Goal: Transaction & Acquisition: Book appointment/travel/reservation

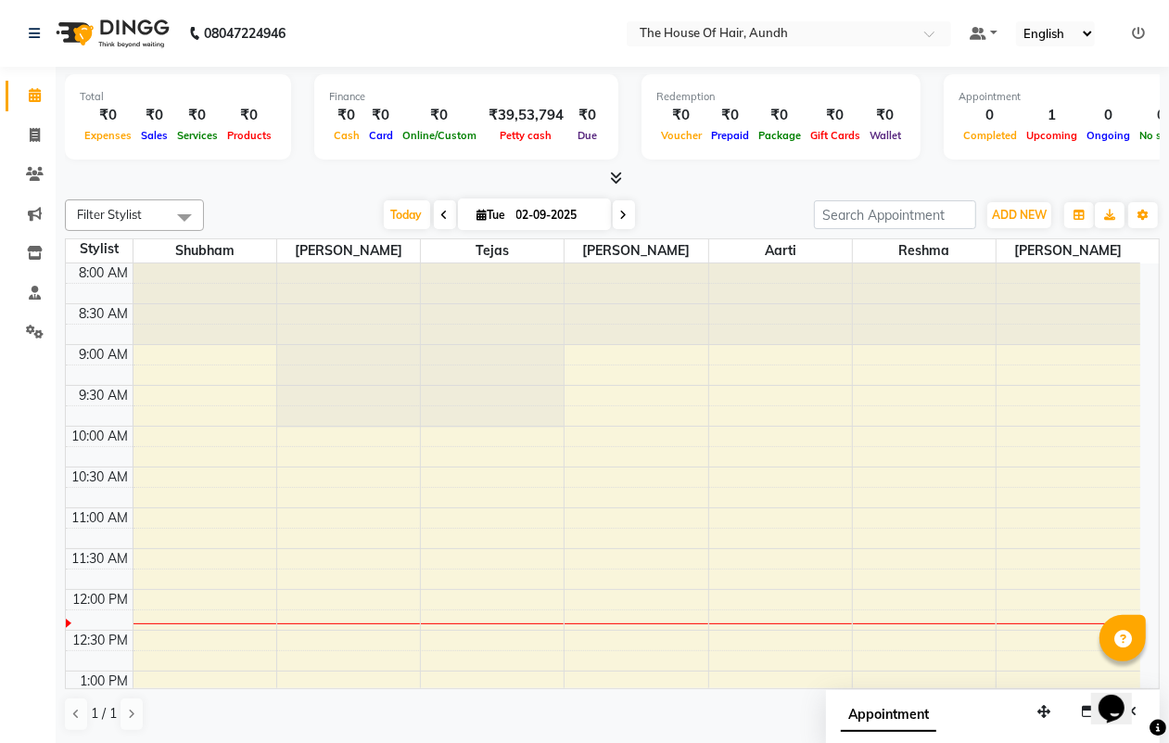
scroll to position [248, 0]
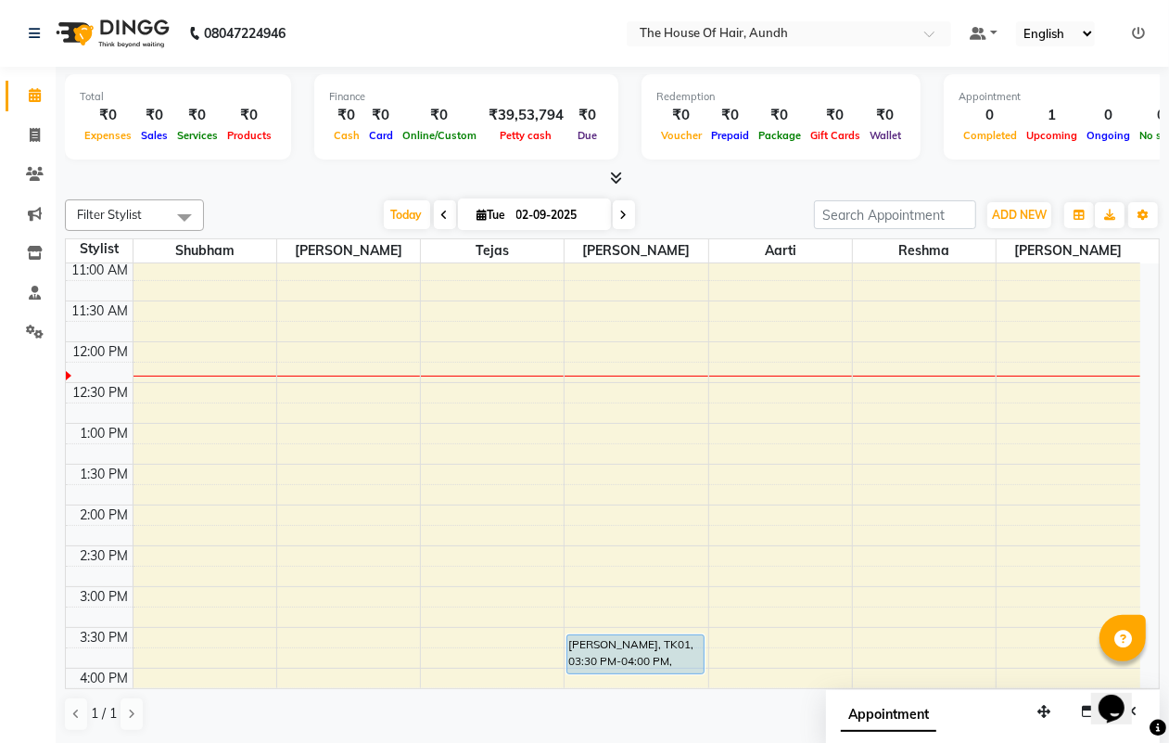
click at [497, 211] on span "Tue" at bounding box center [492, 215] width 38 height 14
select select "9"
select select "2025"
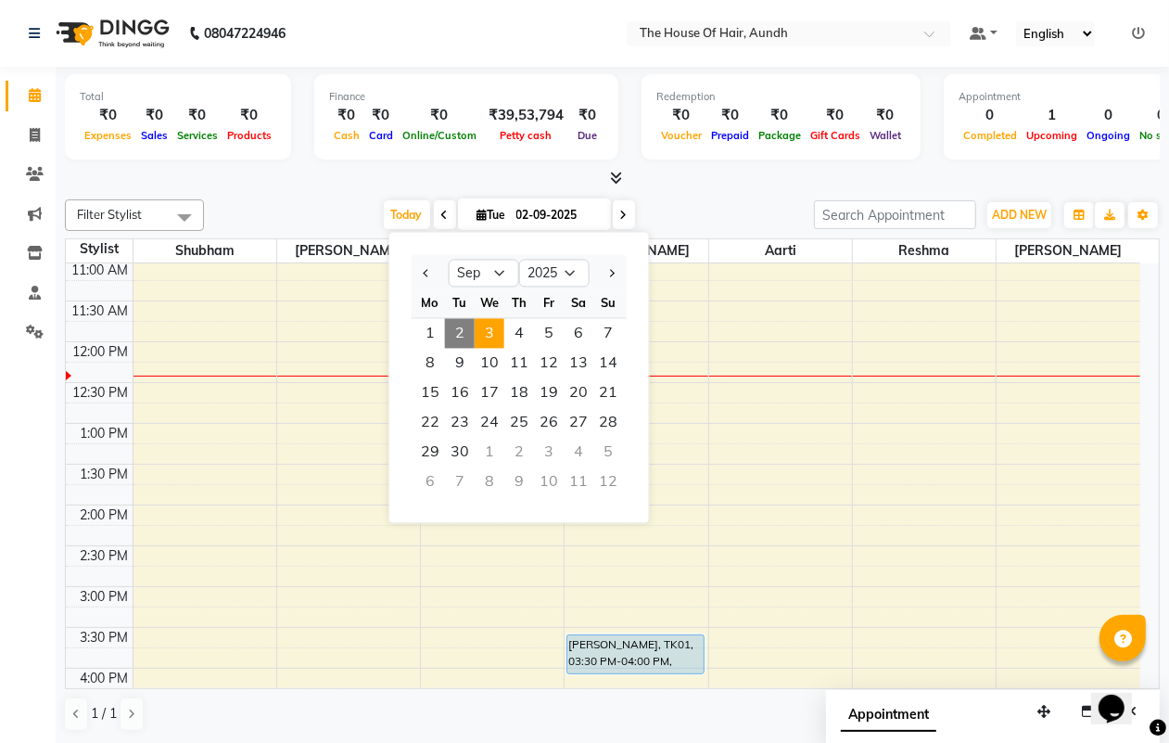
click at [493, 334] on span "3" at bounding box center [490, 334] width 30 height 30
type input "[DATE]"
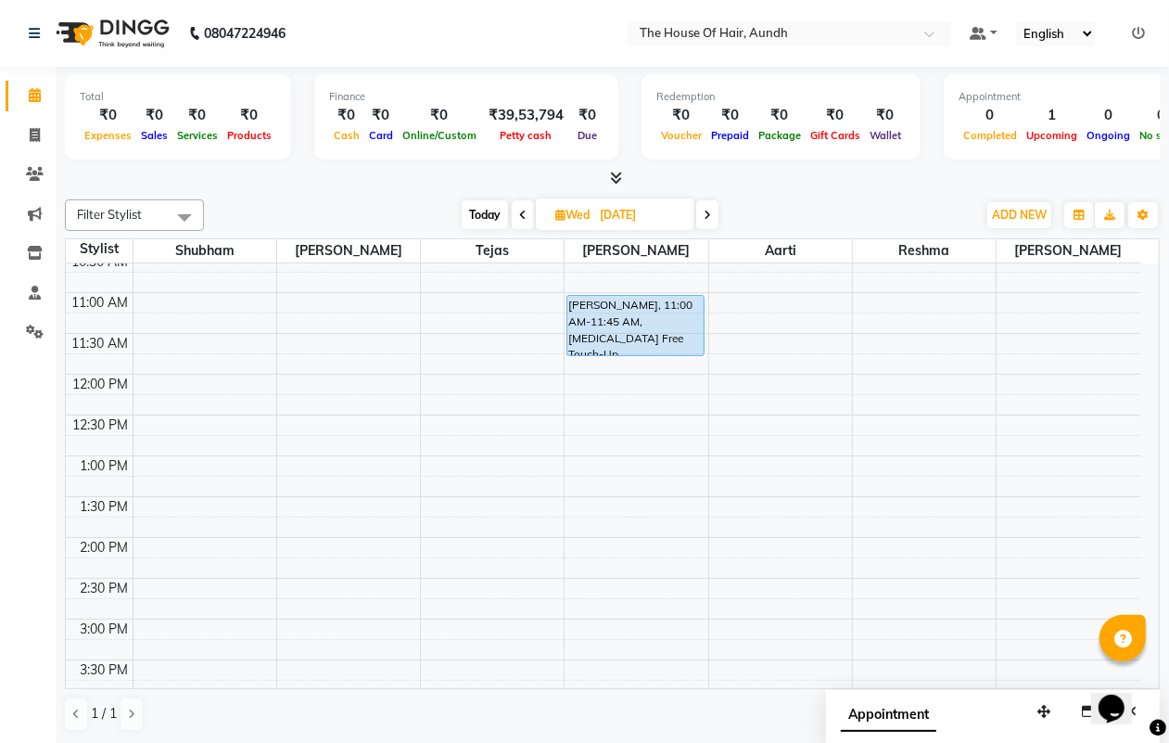
scroll to position [150, 0]
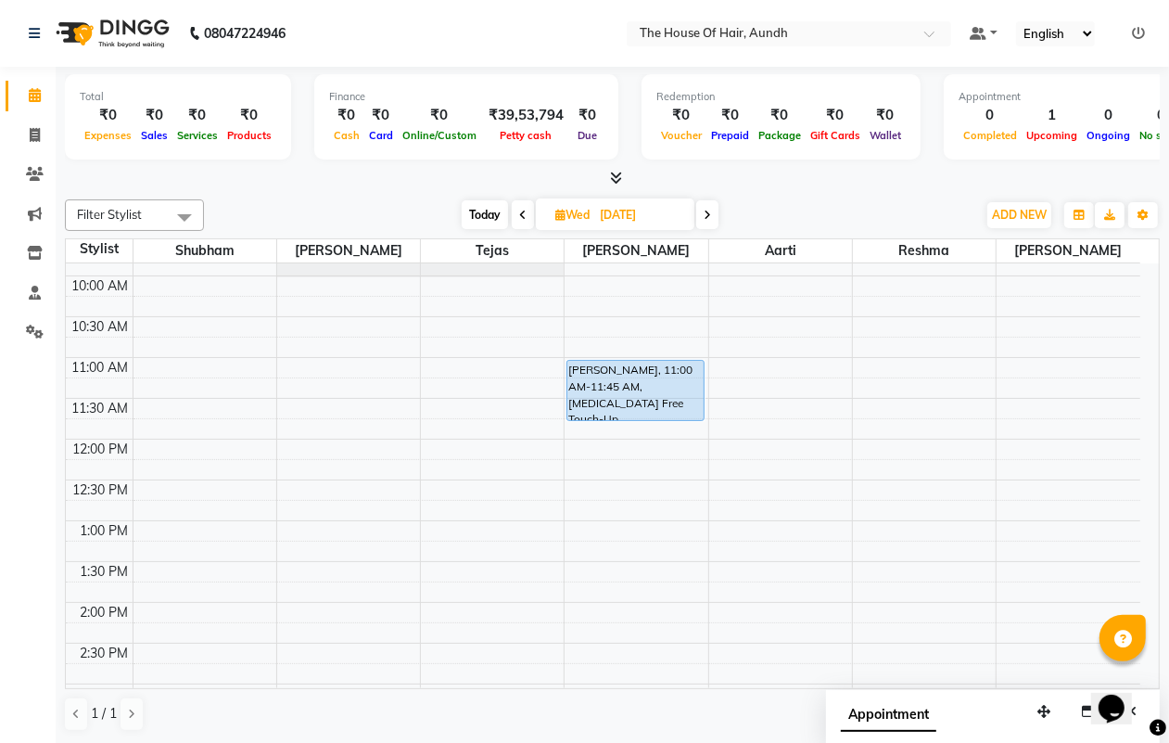
click at [589, 206] on span "[DATE]" at bounding box center [615, 214] width 159 height 32
click at [587, 210] on span "Wed" at bounding box center [573, 215] width 44 height 14
select select "9"
select select "2025"
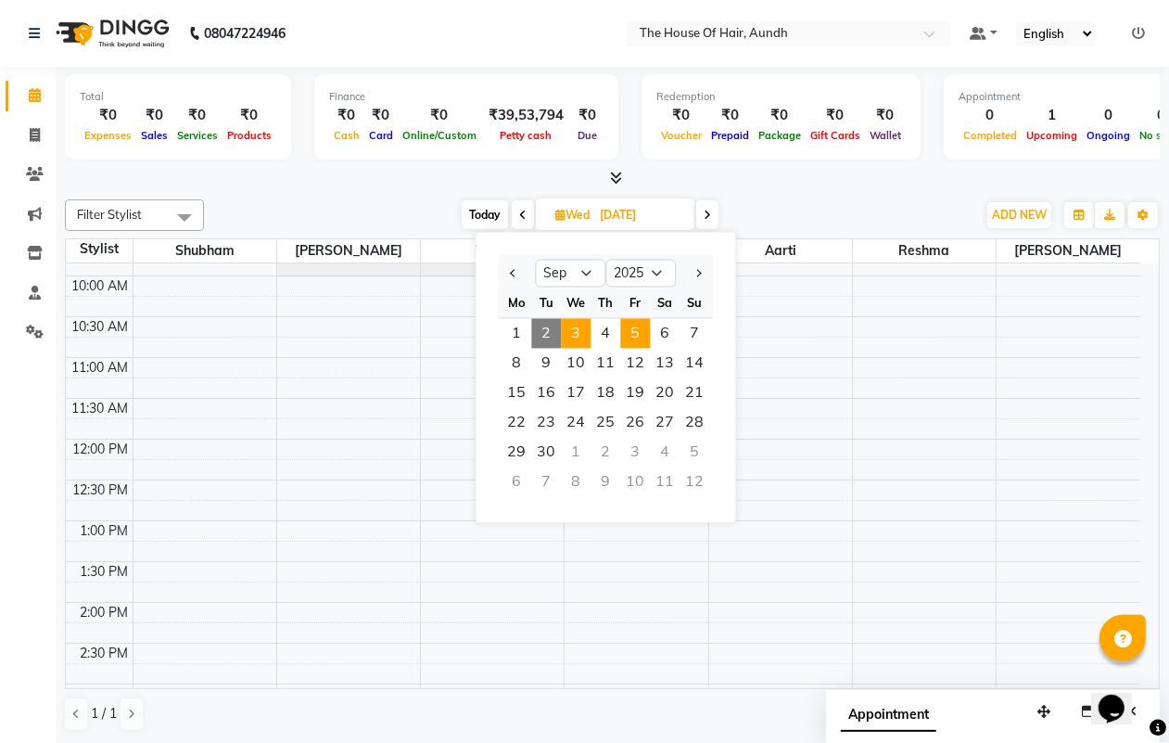
click at [637, 325] on span "5" at bounding box center [636, 334] width 30 height 30
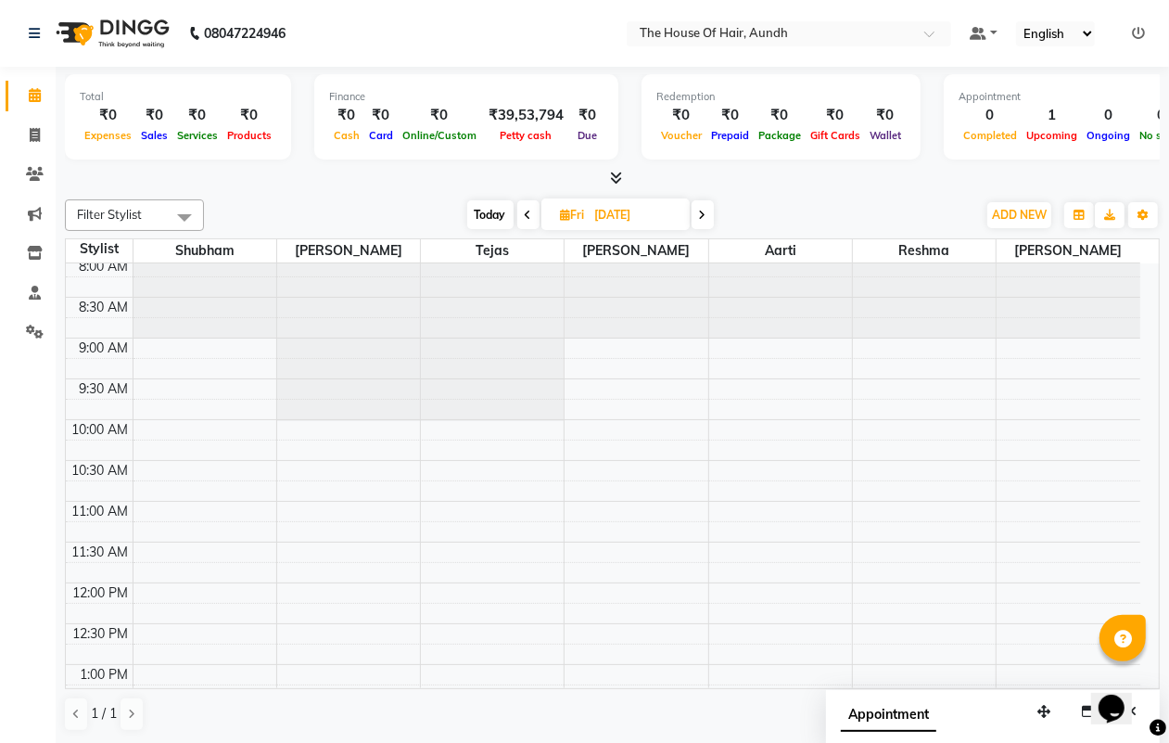
scroll to position [0, 0]
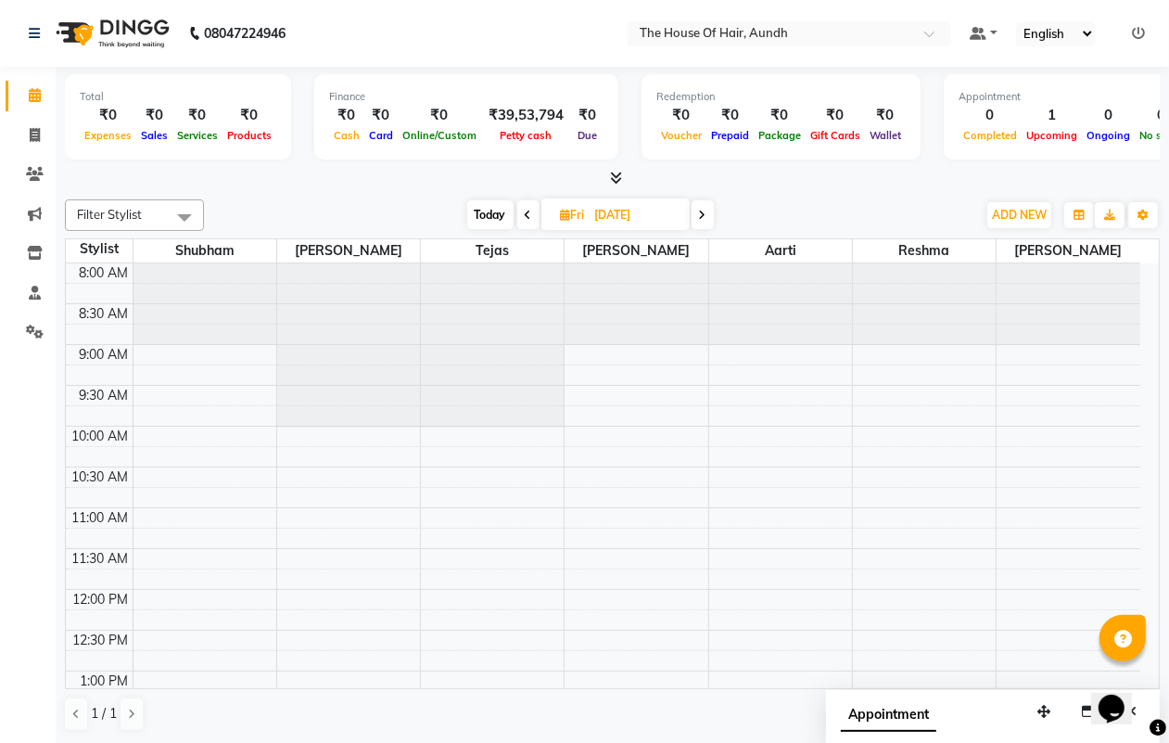
click at [497, 211] on span "Today" at bounding box center [490, 214] width 46 height 29
type input "02-09-2025"
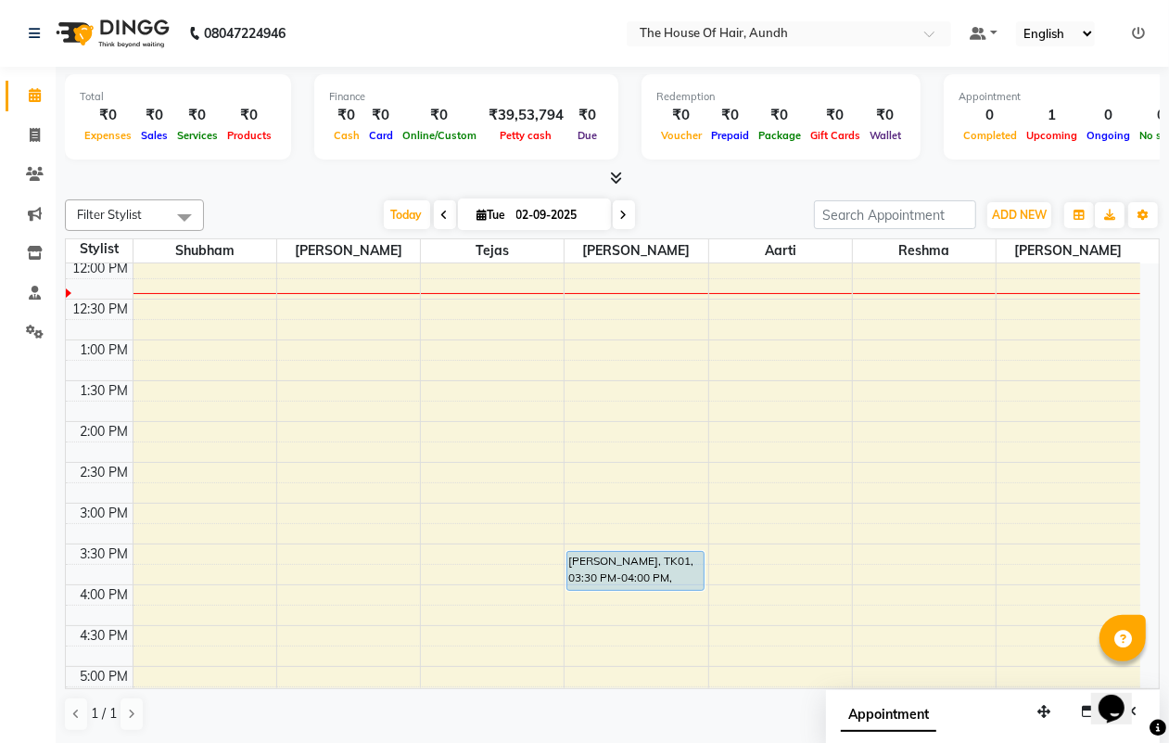
scroll to position [215, 0]
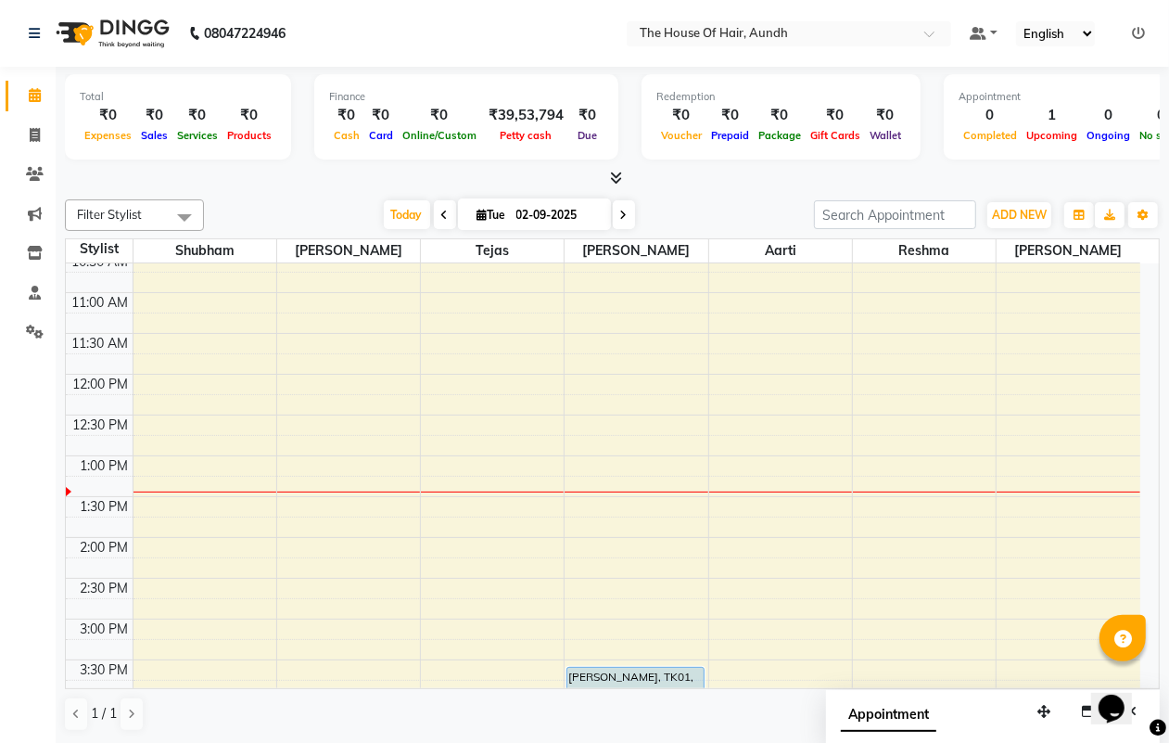
click at [554, 215] on input "02-09-2025" at bounding box center [557, 215] width 93 height 28
select select "9"
select select "2025"
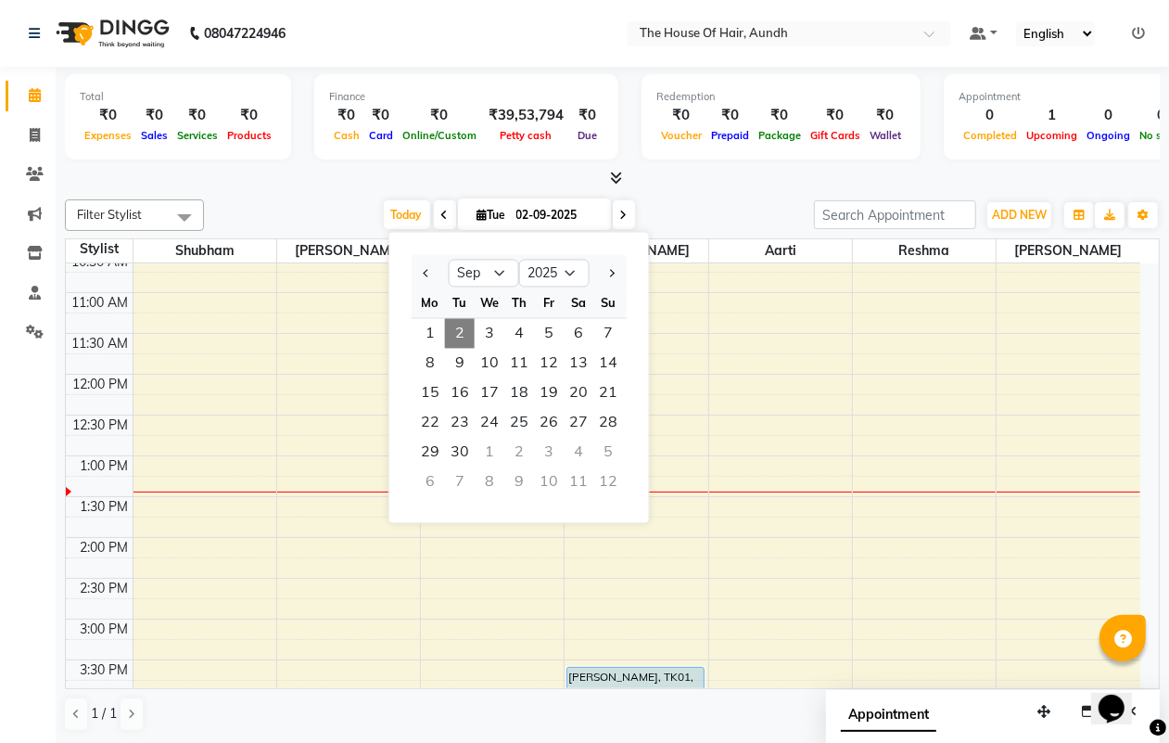
click at [554, 215] on input "02-09-2025" at bounding box center [557, 215] width 93 height 28
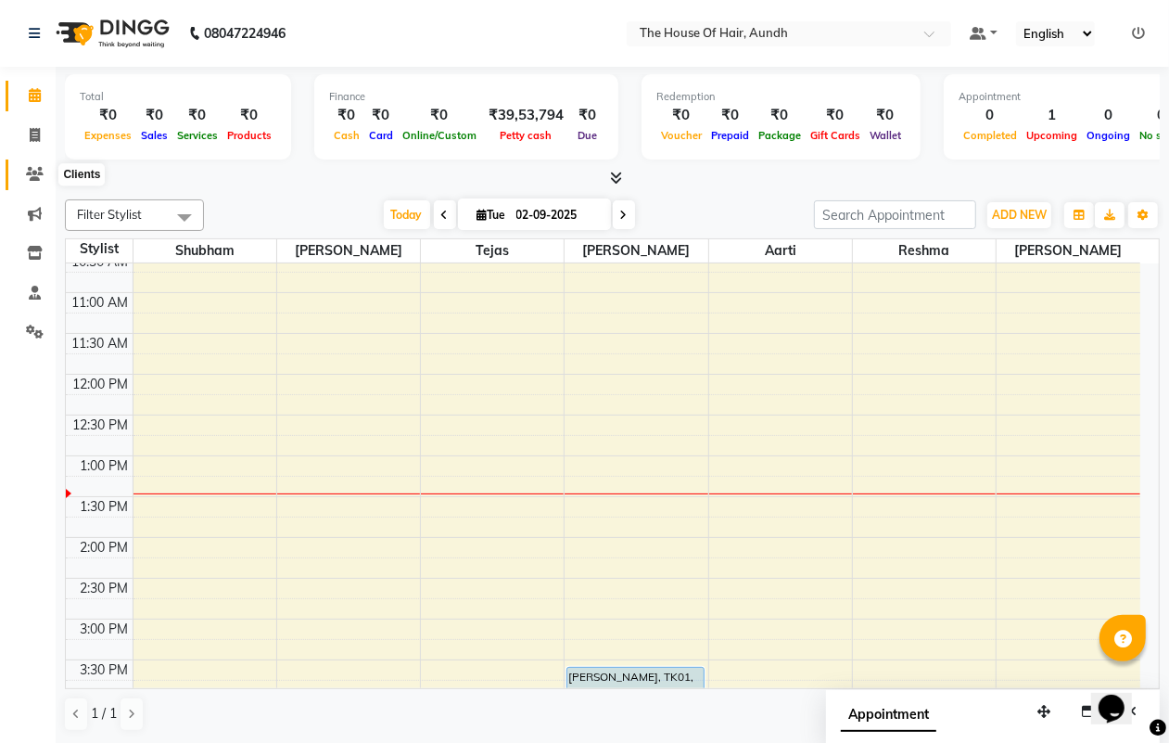
click at [37, 172] on icon at bounding box center [35, 174] width 18 height 14
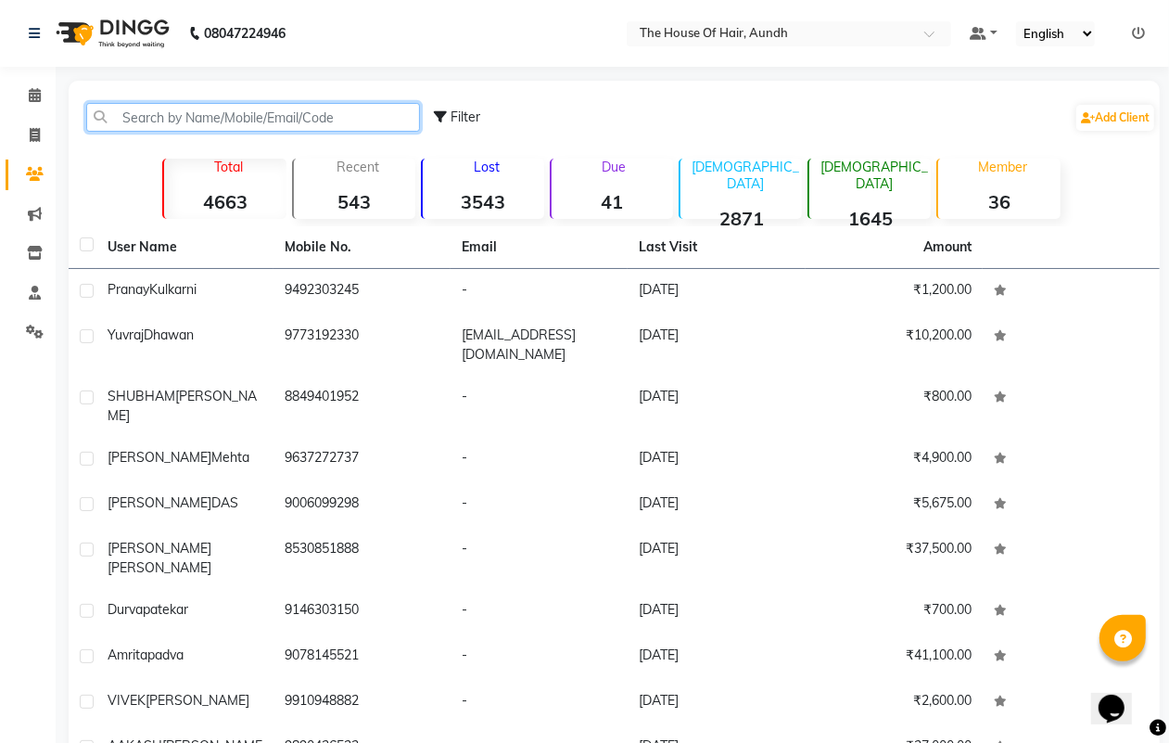
click at [176, 108] on input "text" at bounding box center [253, 117] width 334 height 29
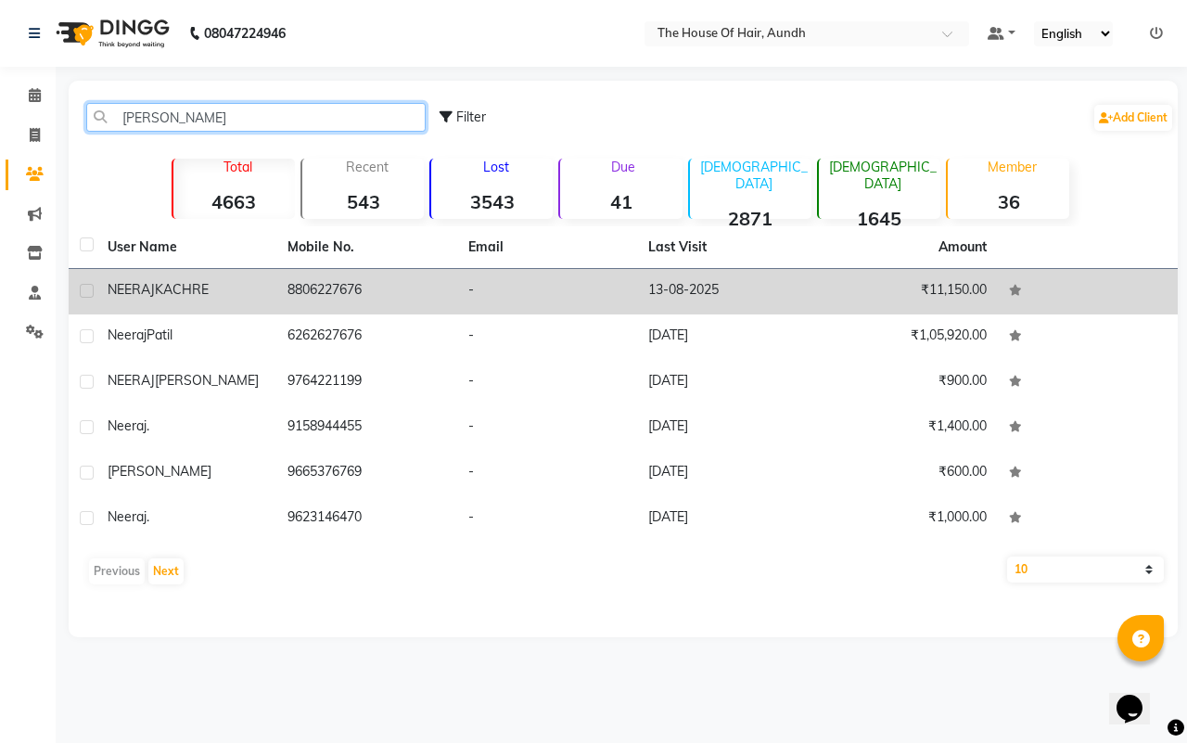
type input "[PERSON_NAME]"
click at [374, 281] on td "8806227676" at bounding box center [366, 291] width 180 height 45
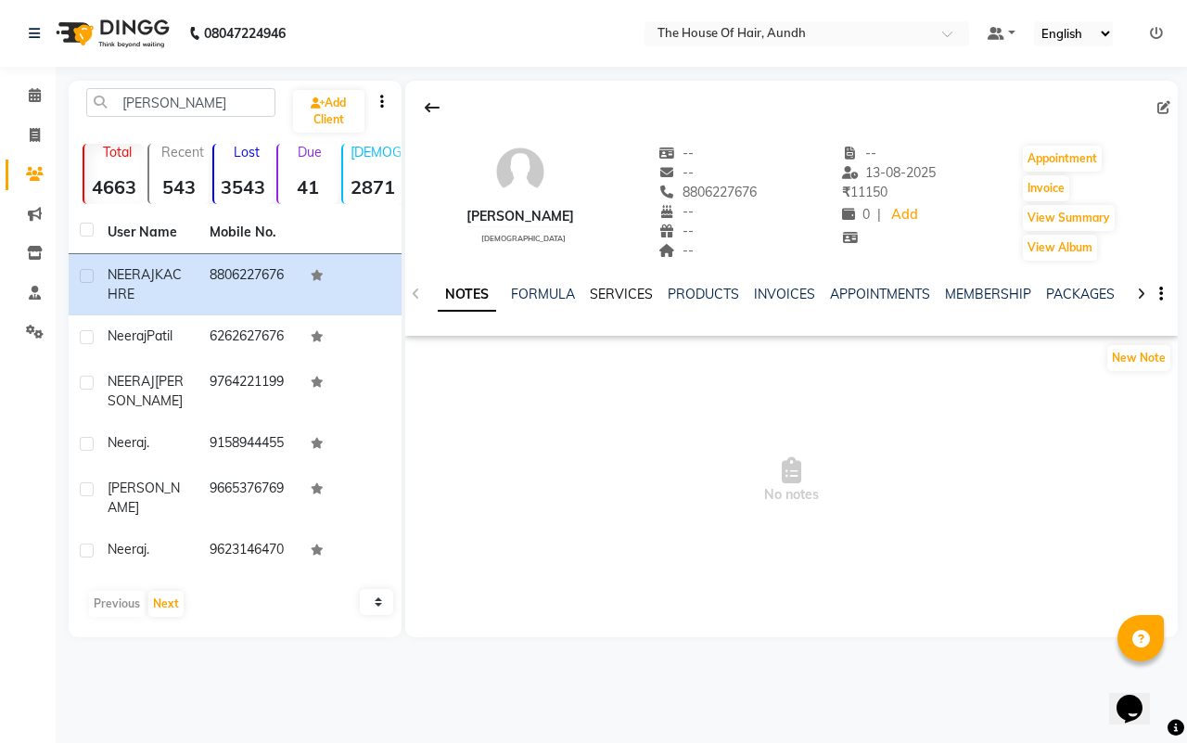
click at [622, 294] on link "SERVICES" at bounding box center [621, 294] width 63 height 17
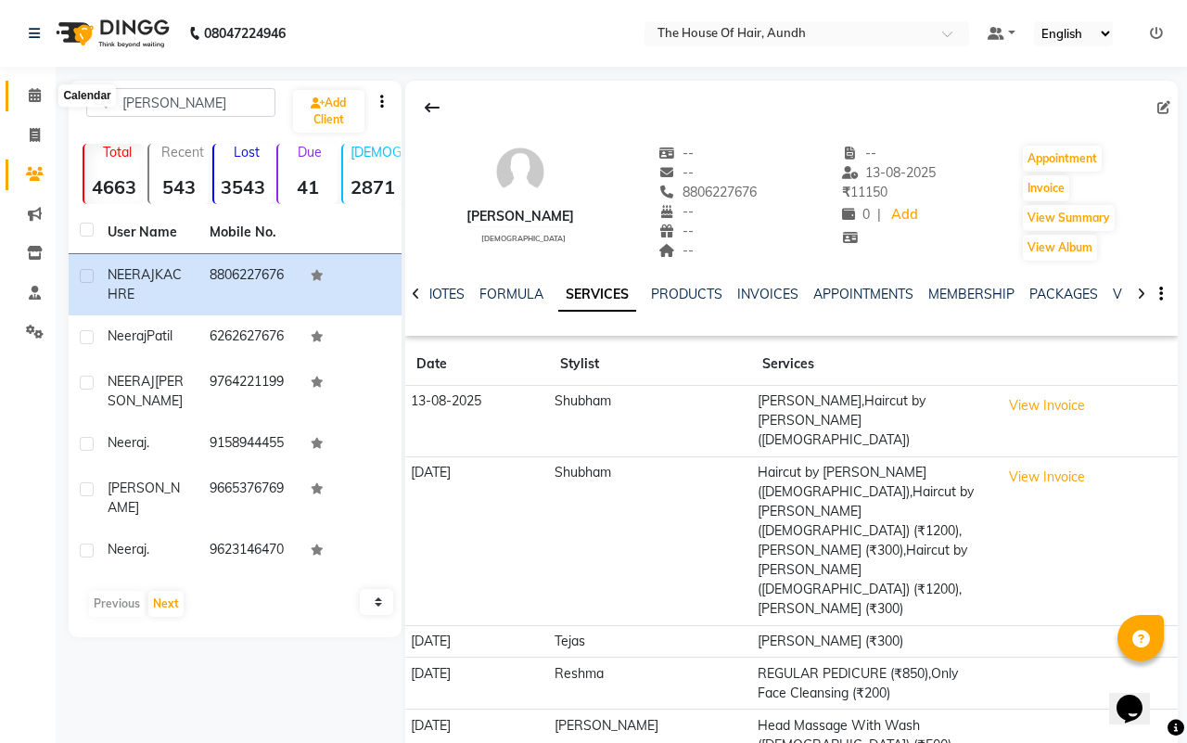
click at [30, 95] on icon at bounding box center [35, 95] width 12 height 14
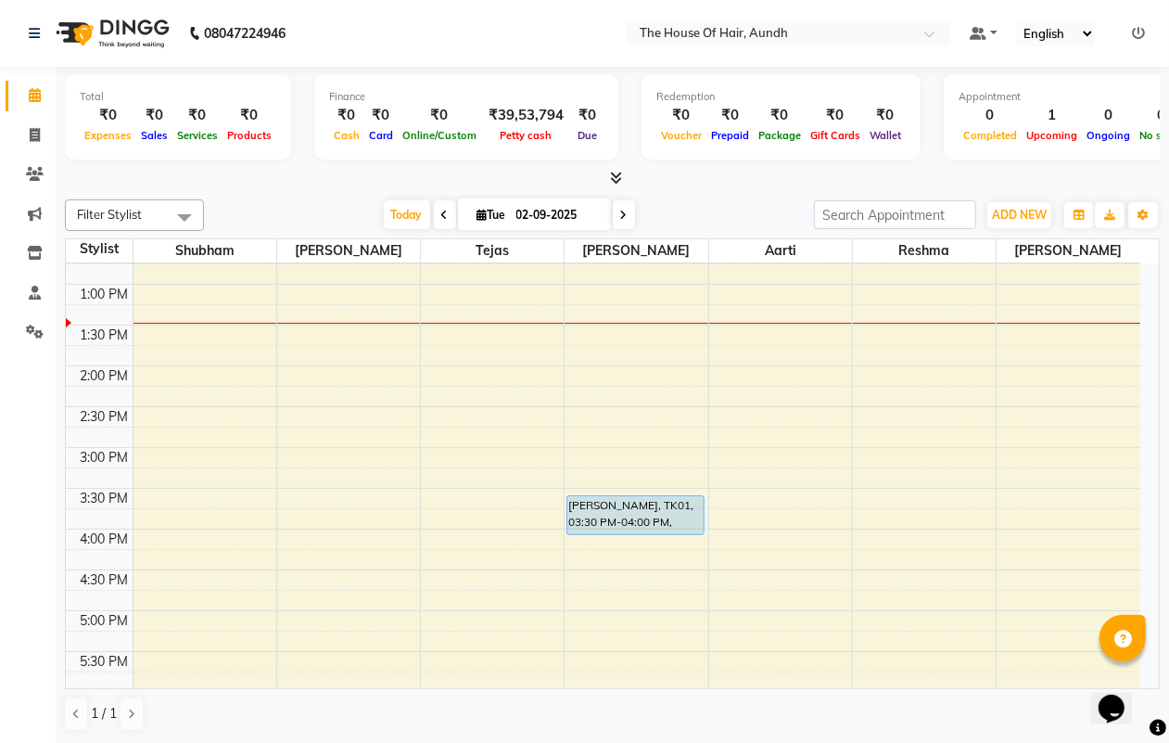
scroll to position [348, 0]
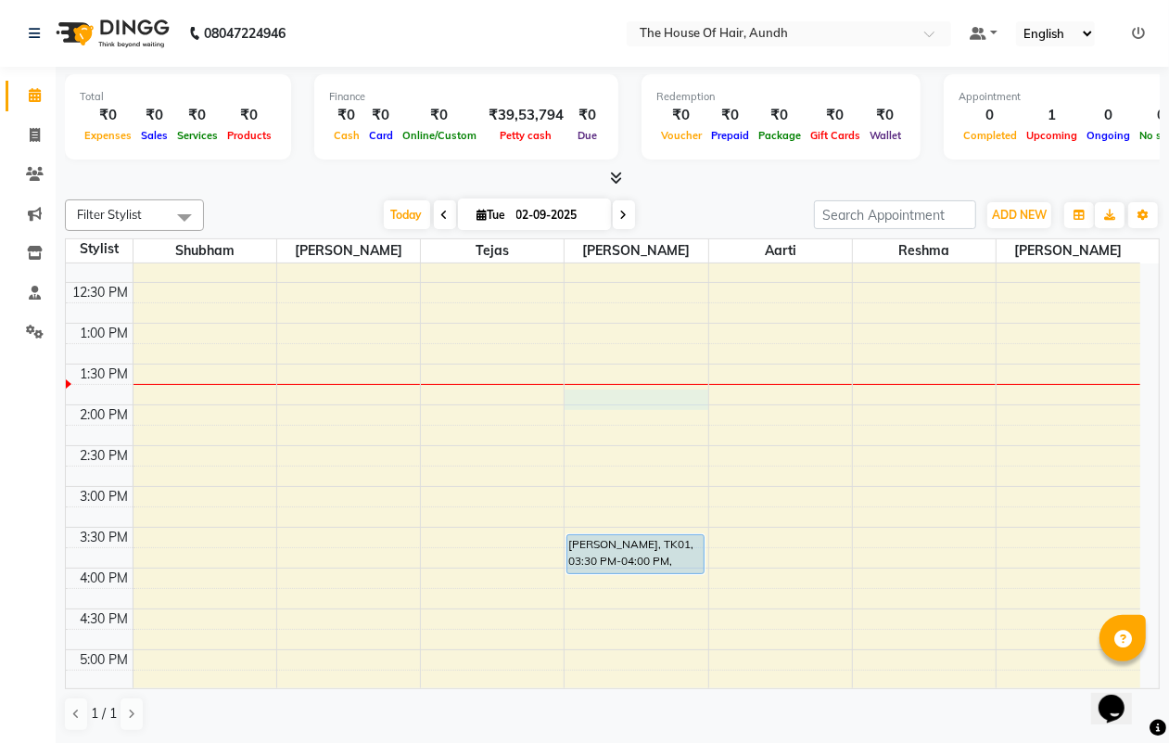
click at [626, 390] on div "8:00 AM 8:30 AM 9:00 AM 9:30 AM 10:00 AM 10:30 AM 11:00 AM 11:30 AM 12:00 PM 12…" at bounding box center [603, 487] width 1075 height 1142
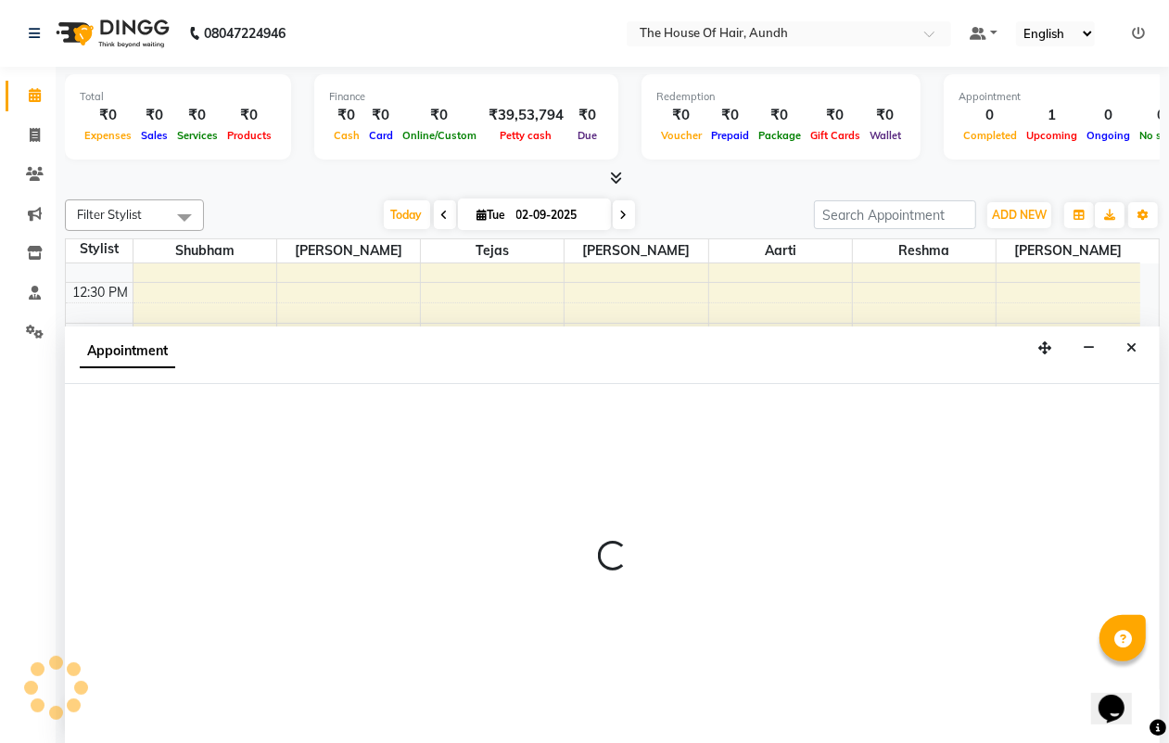
scroll to position [1, 0]
select select "32779"
select select "825"
select select "tentative"
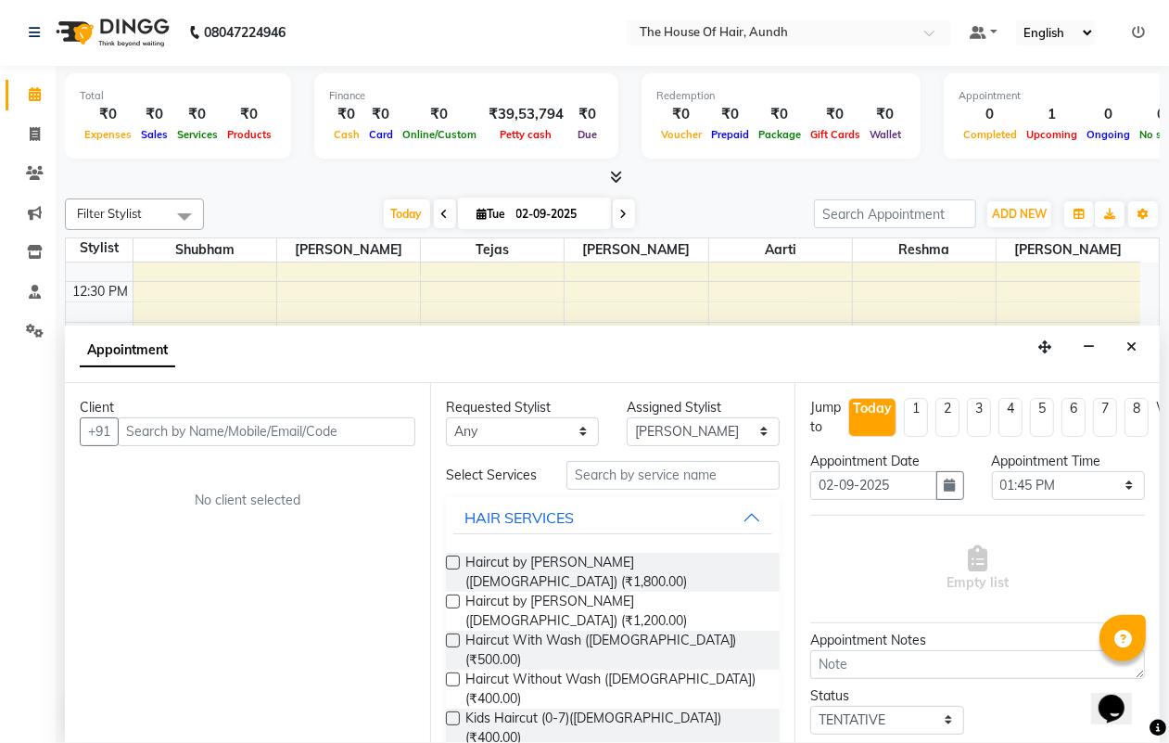
click at [244, 432] on input "text" at bounding box center [267, 431] width 298 height 29
type input "77"
click at [1128, 351] on icon "Close" at bounding box center [1132, 346] width 10 height 13
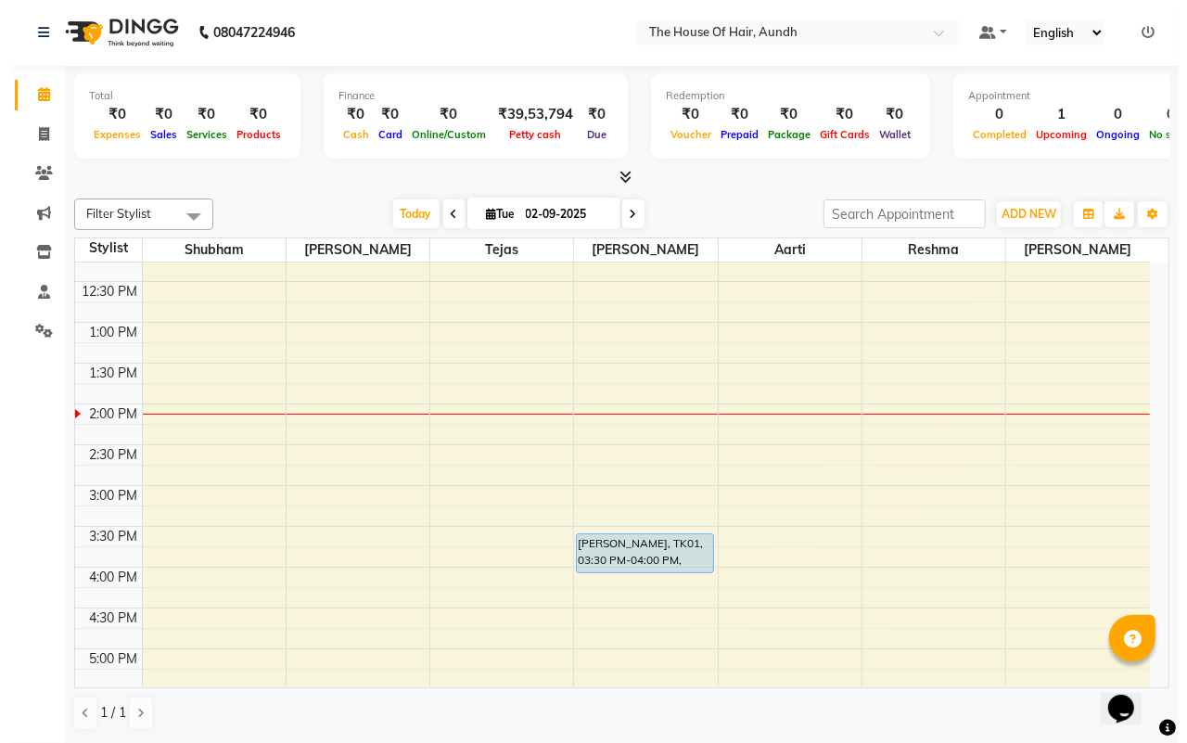
scroll to position [464, 0]
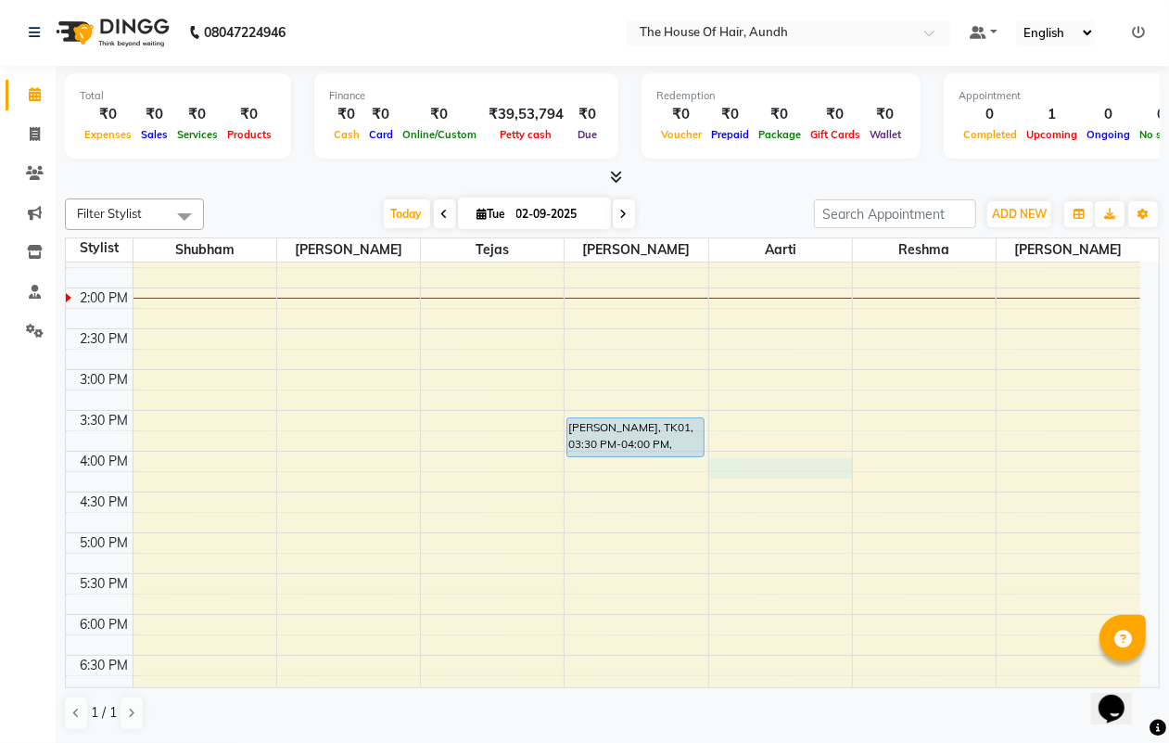
click at [742, 469] on div "8:00 AM 8:30 AM 9:00 AM 9:30 AM 10:00 AM 10:30 AM 11:00 AM 11:30 AM 12:00 PM 12…" at bounding box center [603, 370] width 1075 height 1142
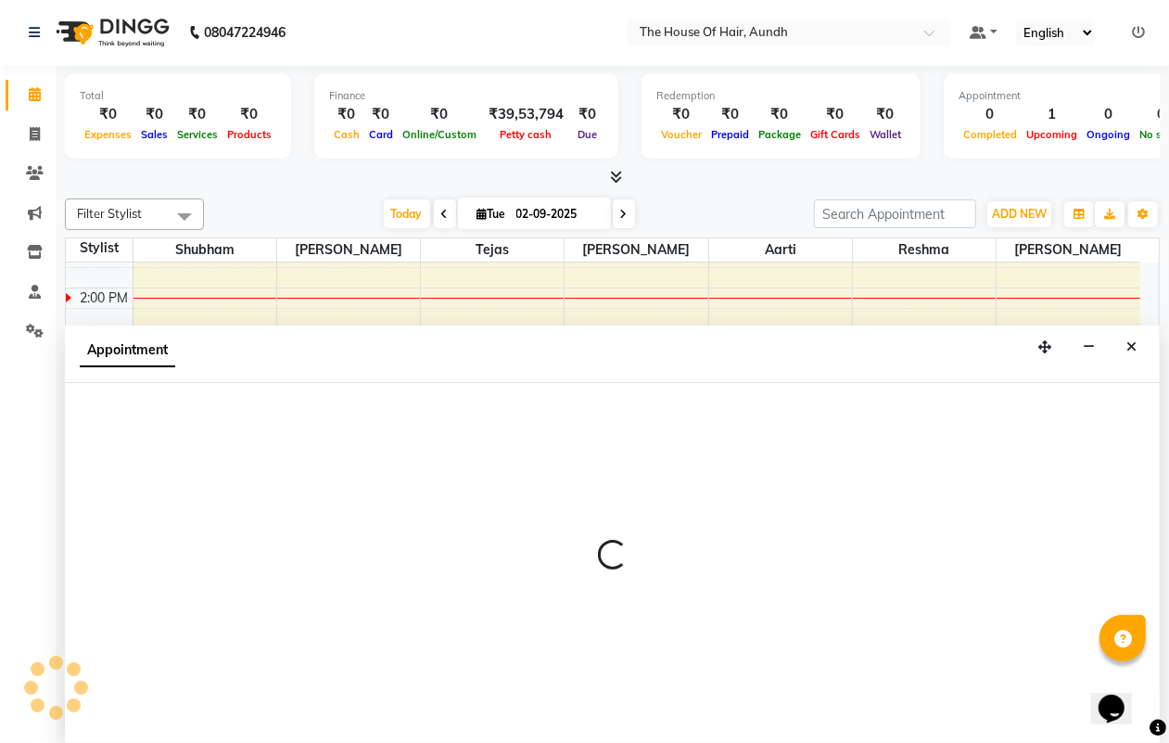
select select "26084"
select select "960"
select select "tentative"
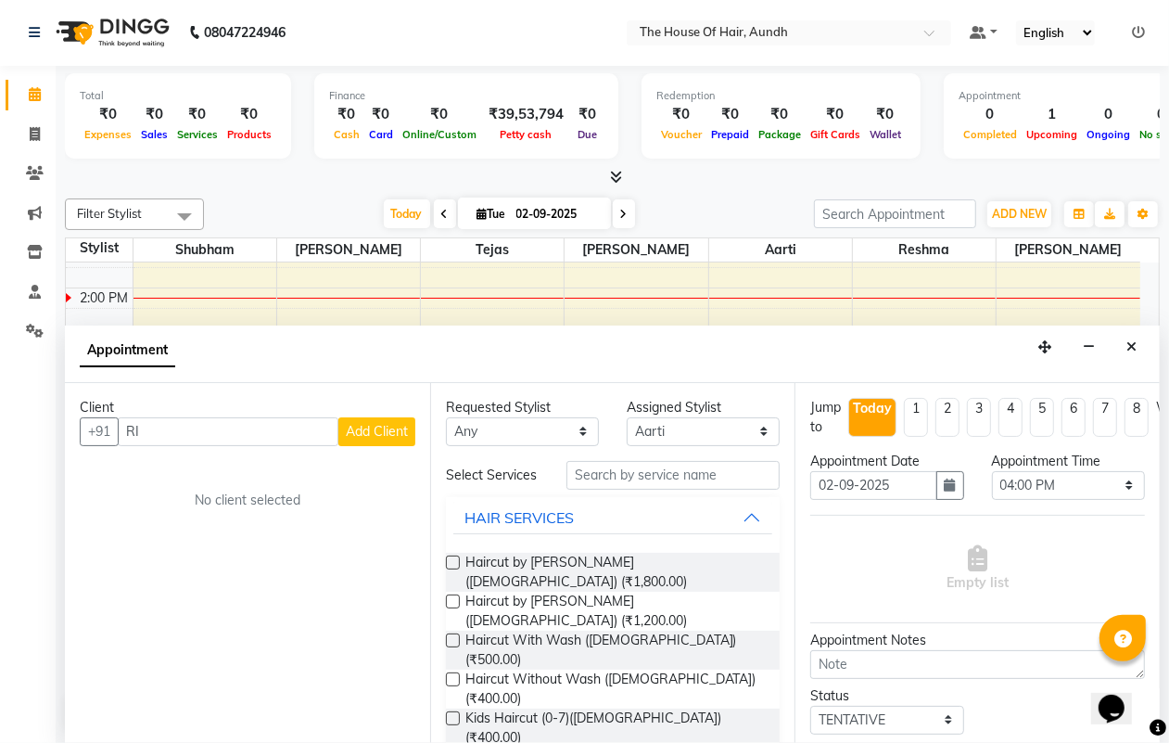
type input "R"
type input "7350975666"
click at [377, 427] on span "Add Client" at bounding box center [377, 431] width 62 height 17
select select "22"
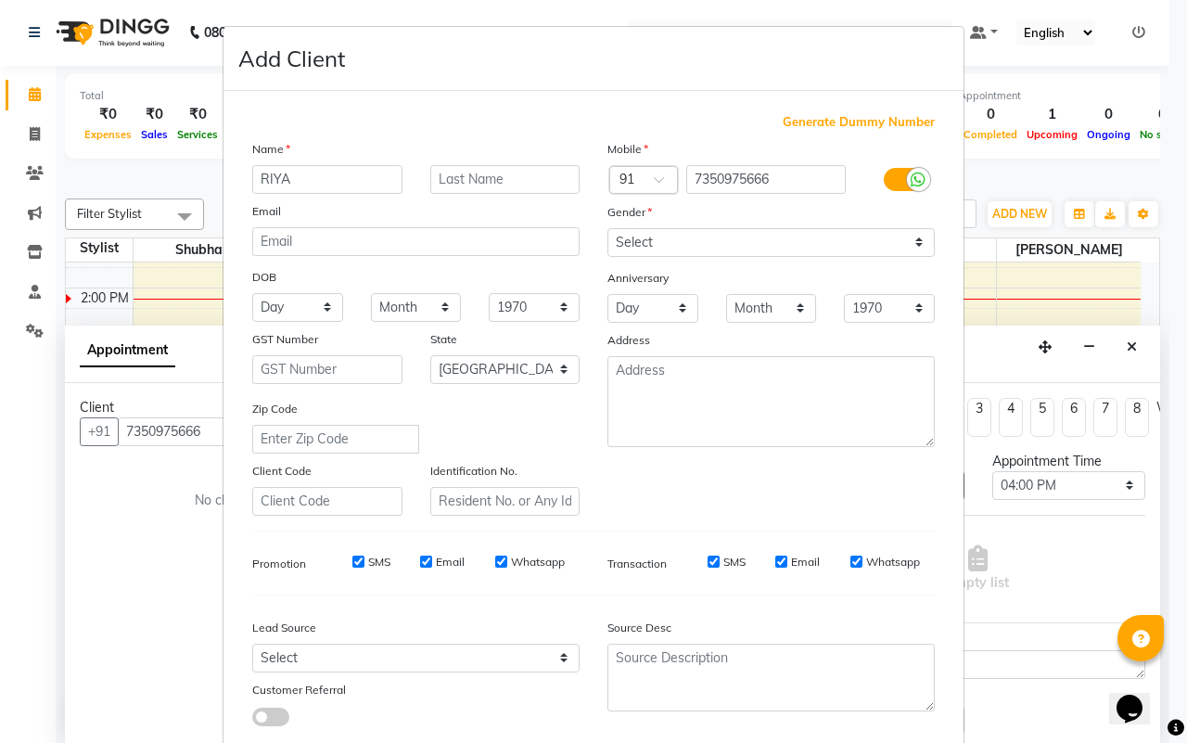
type input "RIYA"
click at [482, 187] on input "text" at bounding box center [505, 179] width 150 height 29
type input "[PERSON_NAME]"
click at [635, 235] on select "Select [DEMOGRAPHIC_DATA] [DEMOGRAPHIC_DATA] Other Prefer Not To Say" at bounding box center [770, 242] width 327 height 29
select select "[DEMOGRAPHIC_DATA]"
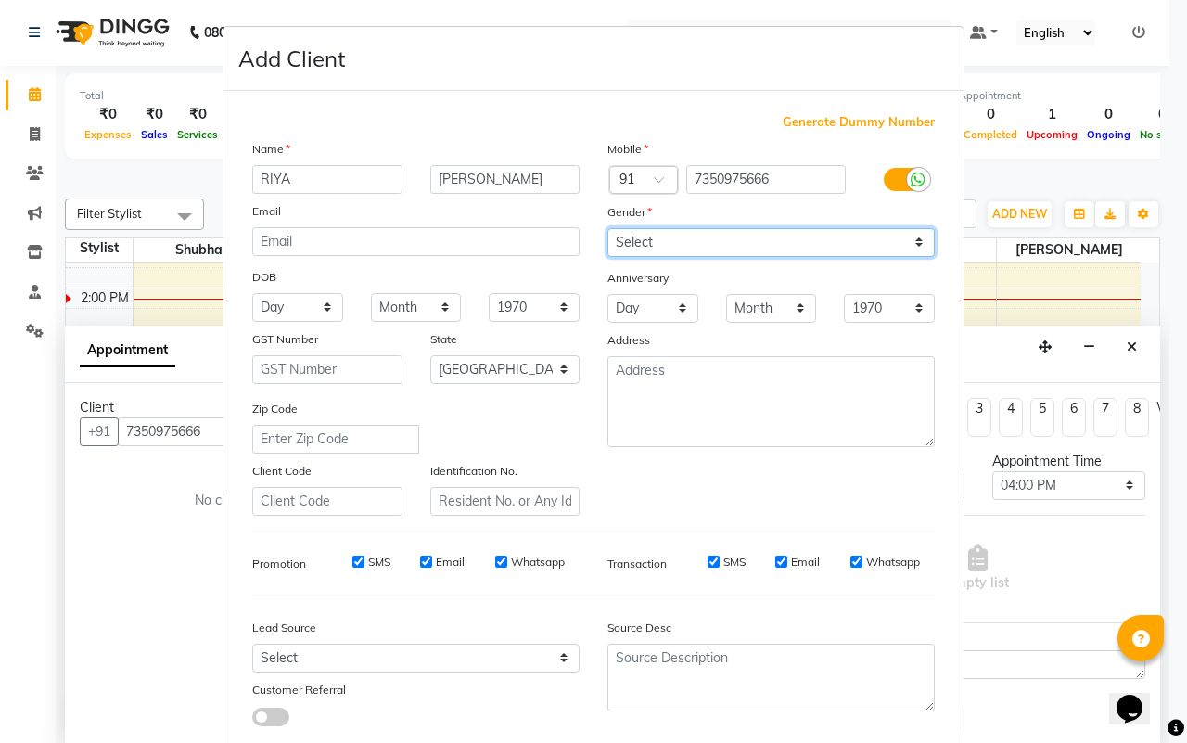
click at [607, 228] on select "Select [DEMOGRAPHIC_DATA] [DEMOGRAPHIC_DATA] Other Prefer Not To Say" at bounding box center [770, 242] width 327 height 29
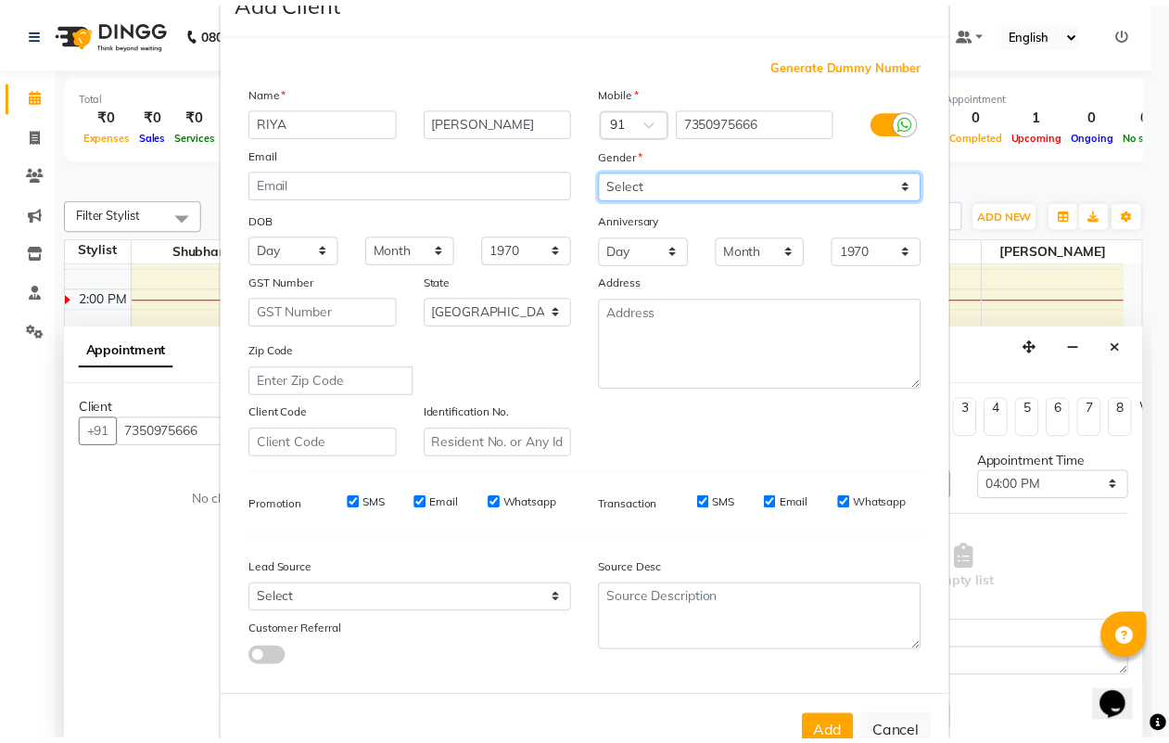
scroll to position [107, 0]
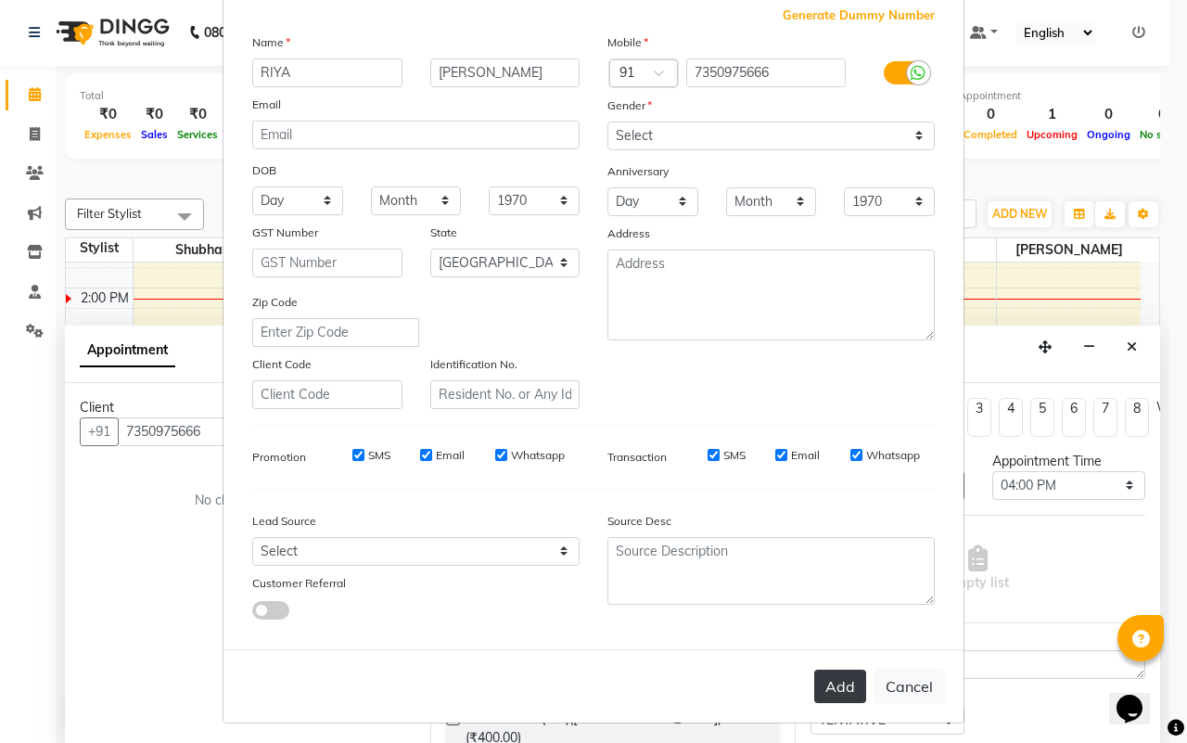
click at [836, 670] on button "Add" at bounding box center [840, 686] width 52 height 33
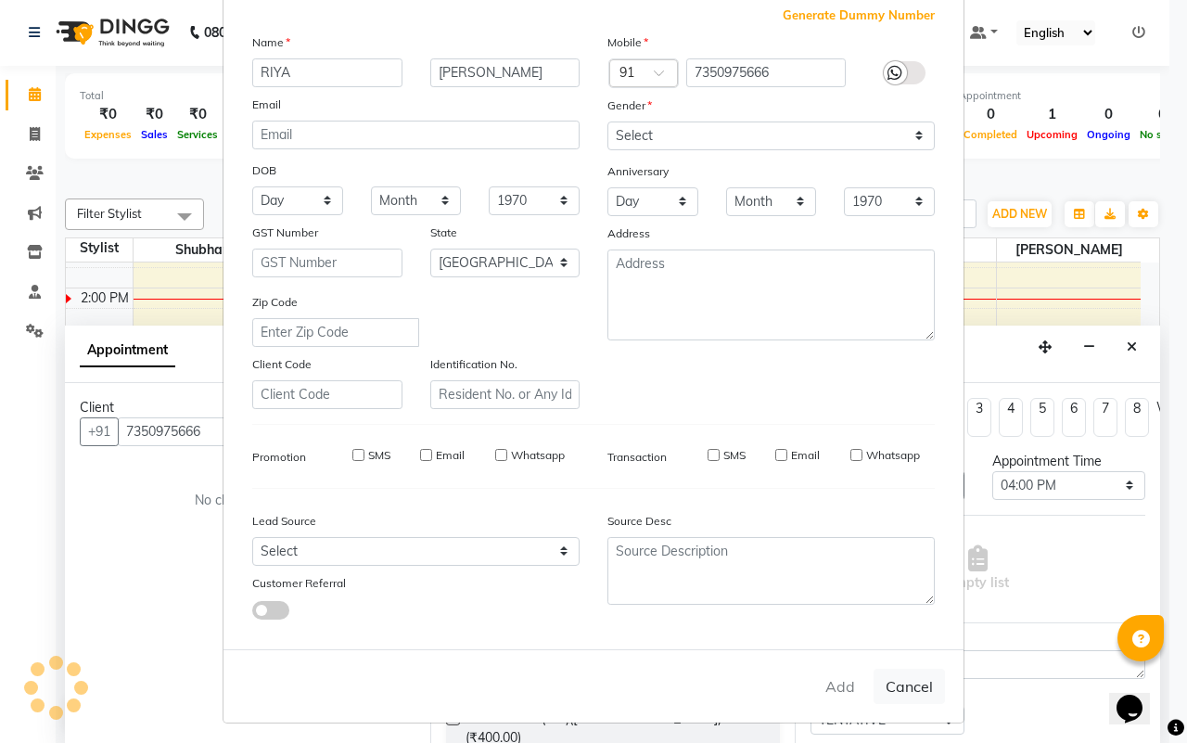
select select
select select "null"
select select
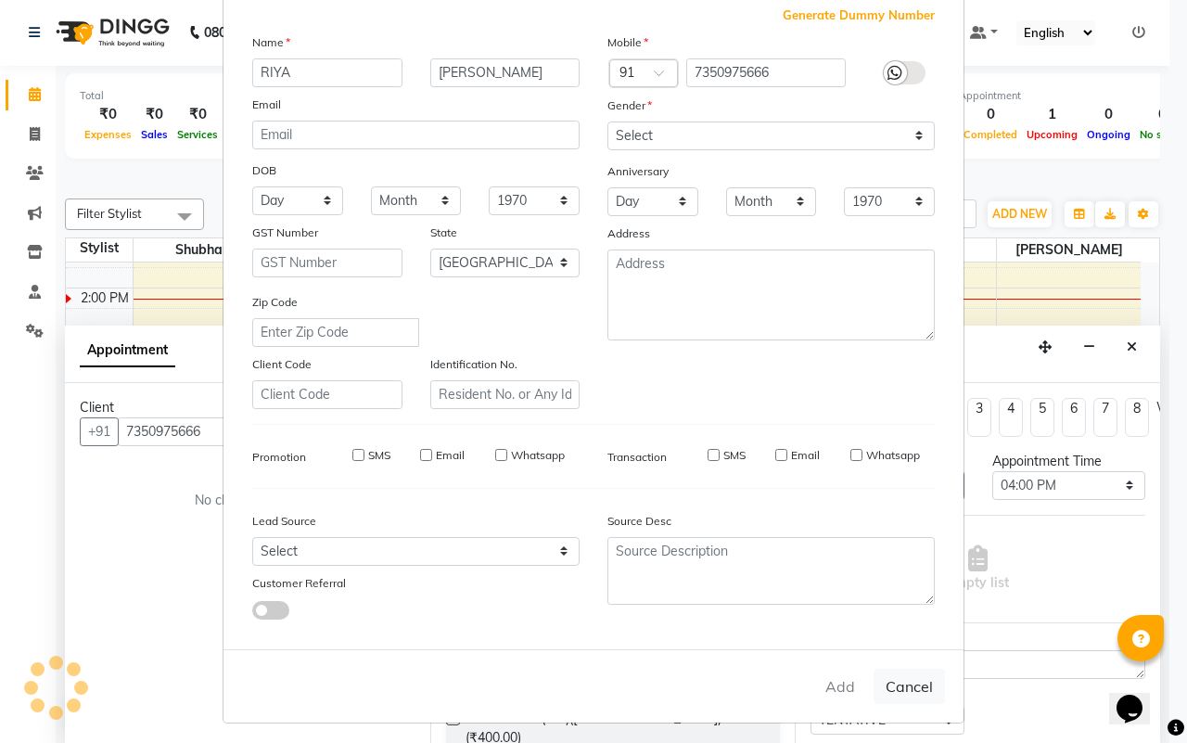
select select
checkbox input "false"
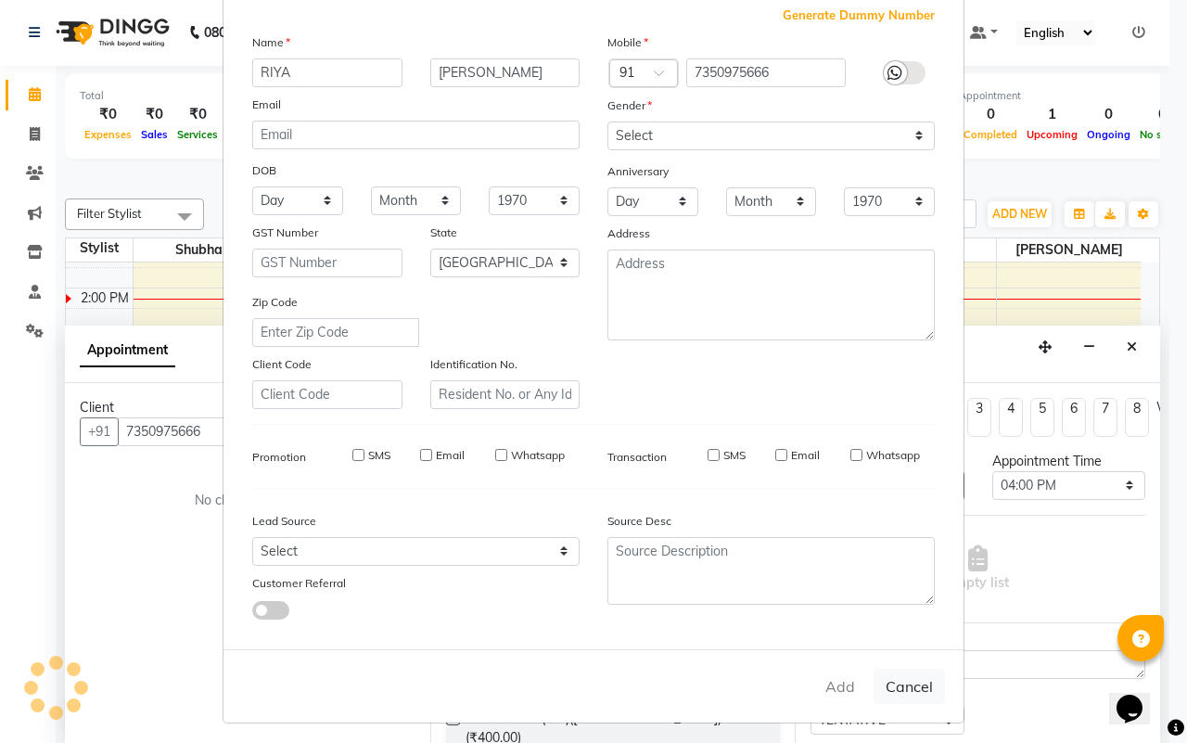
checkbox input "false"
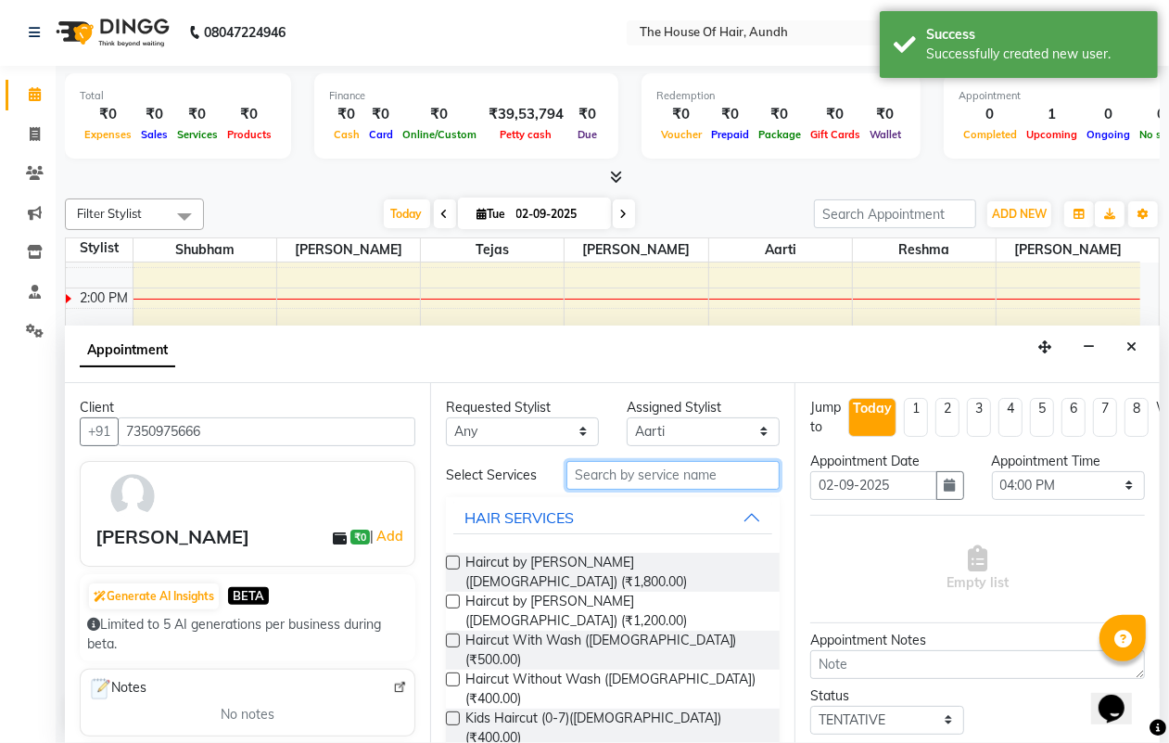
click at [623, 479] on input "text" at bounding box center [673, 475] width 213 height 29
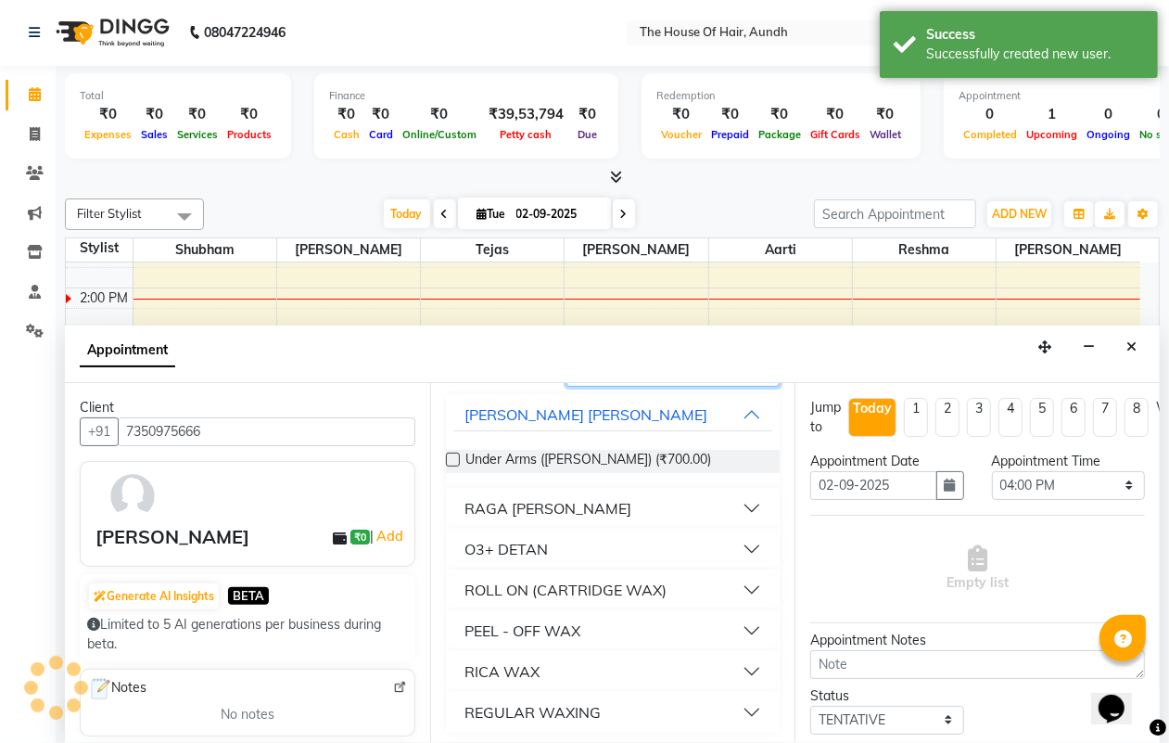
scroll to position [117, 0]
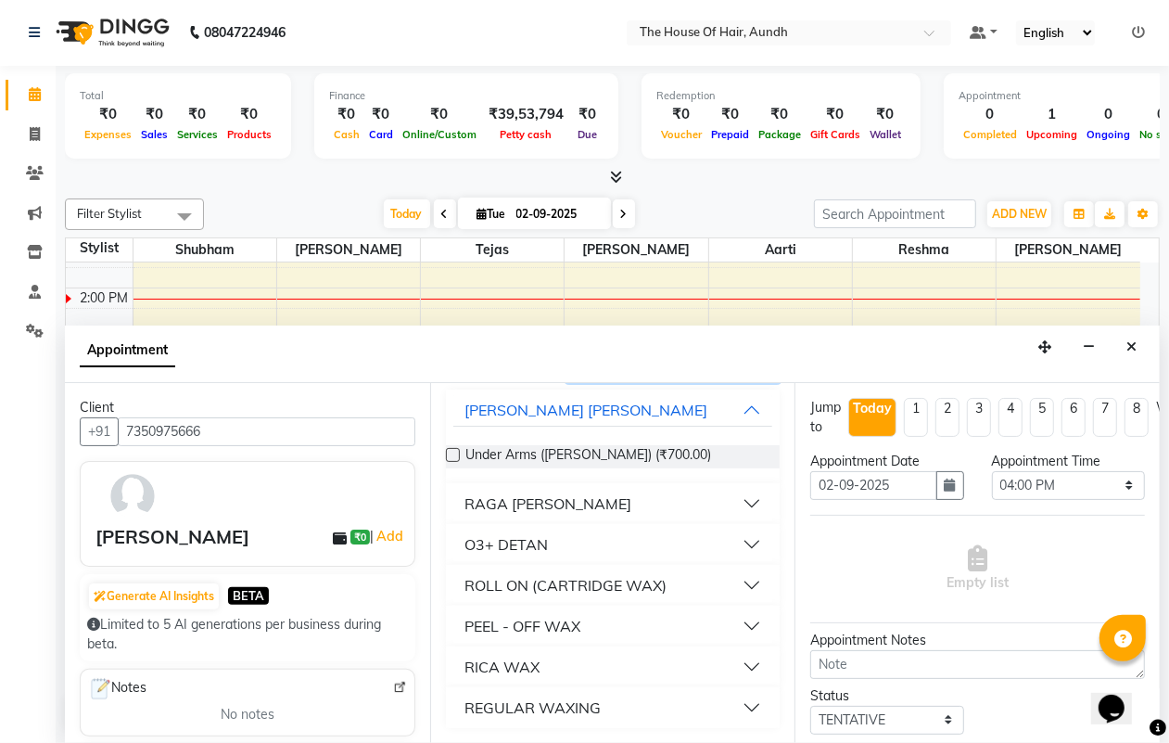
type input "UNDER"
click at [734, 660] on button "RICA WAX" at bounding box center [613, 666] width 320 height 33
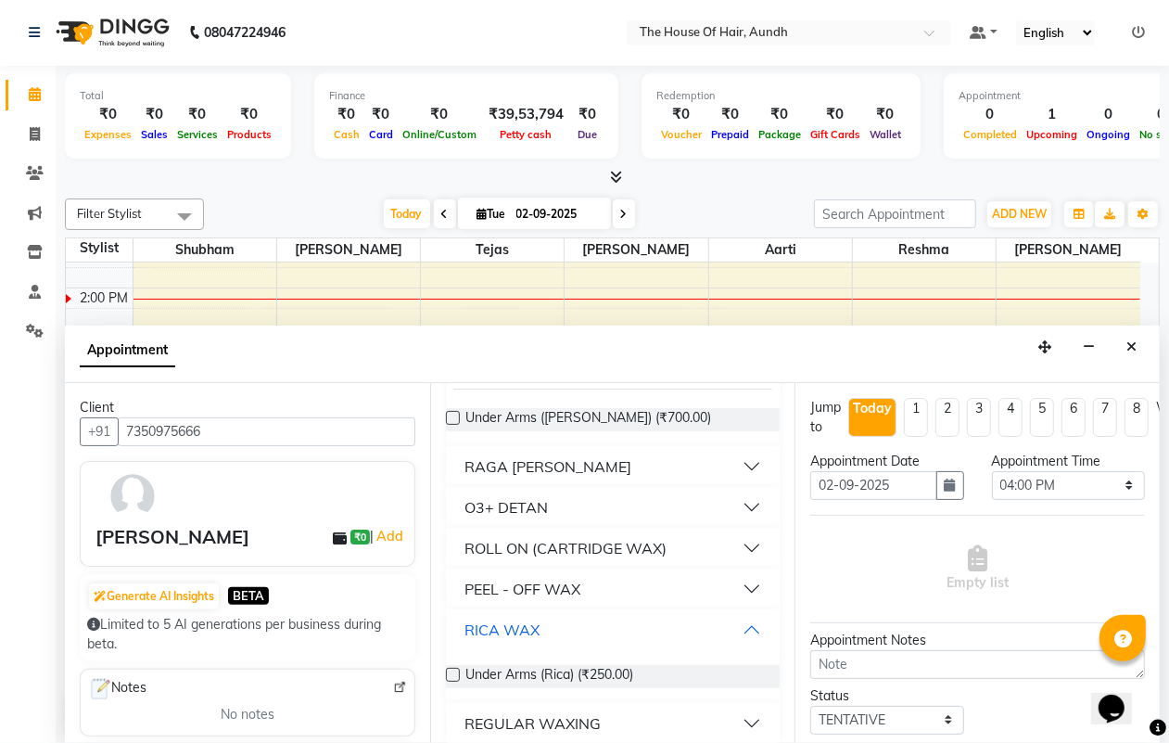
scroll to position [170, 0]
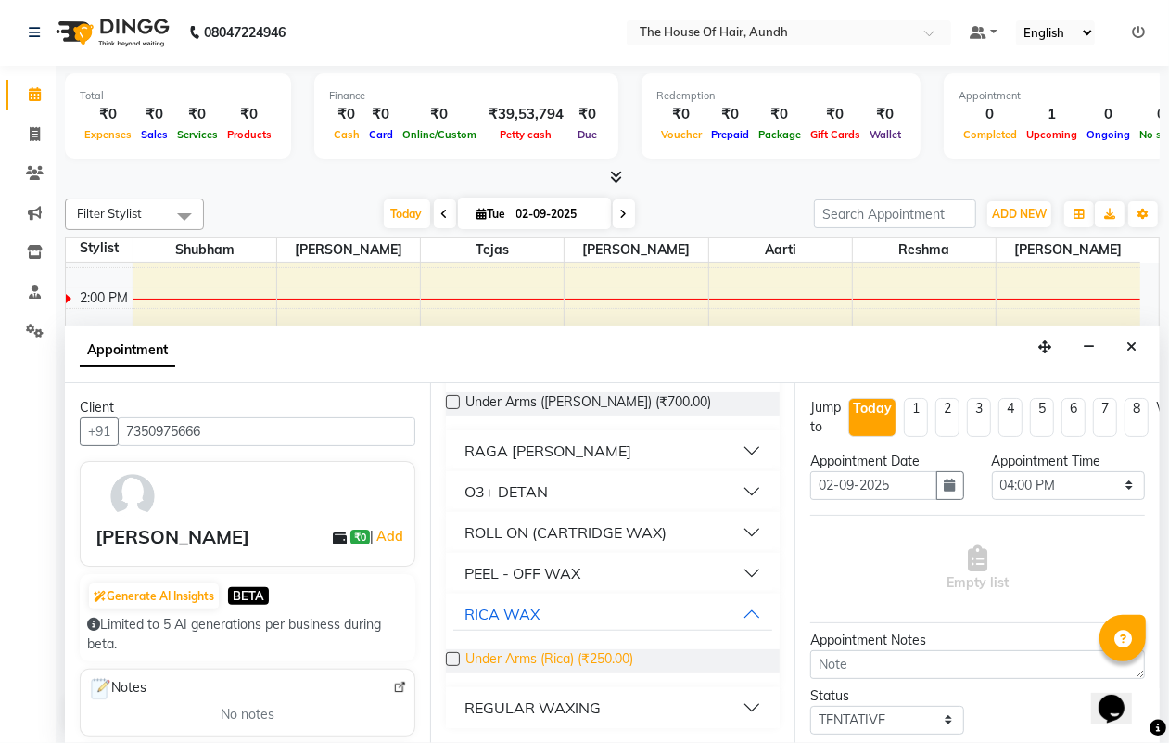
click at [619, 657] on span "Under Arms (Rica) (₹250.00)" at bounding box center [550, 660] width 168 height 23
checkbox input "false"
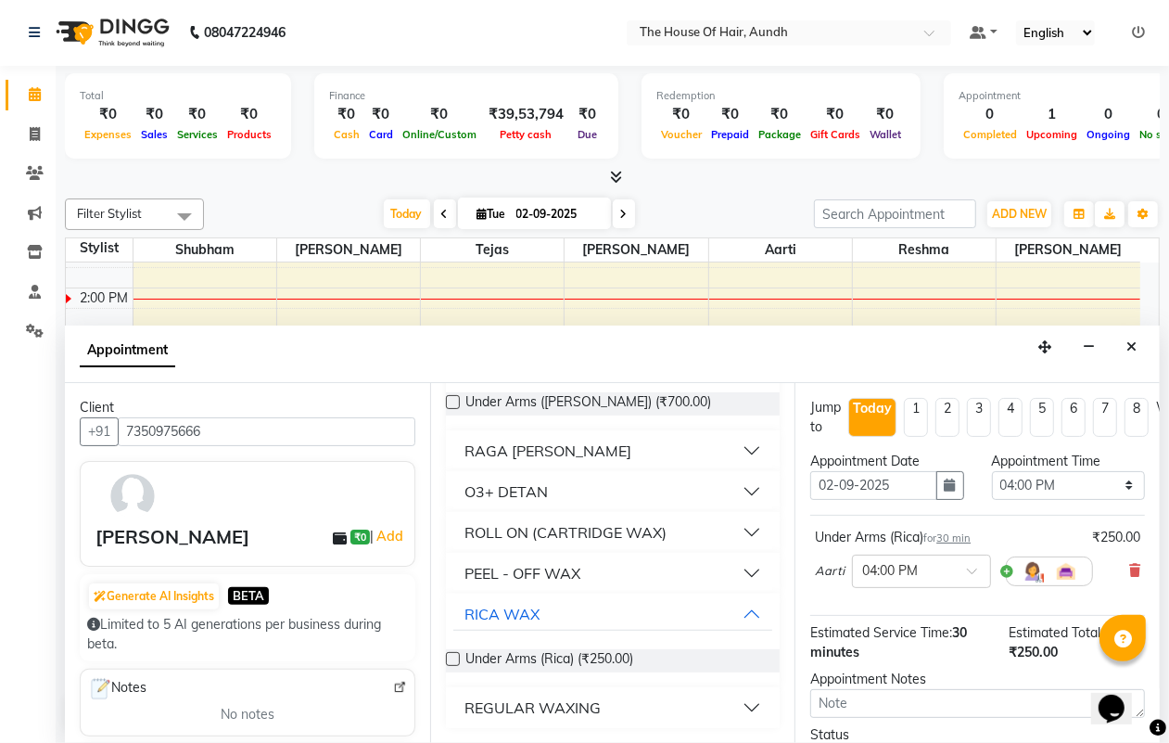
scroll to position [0, 0]
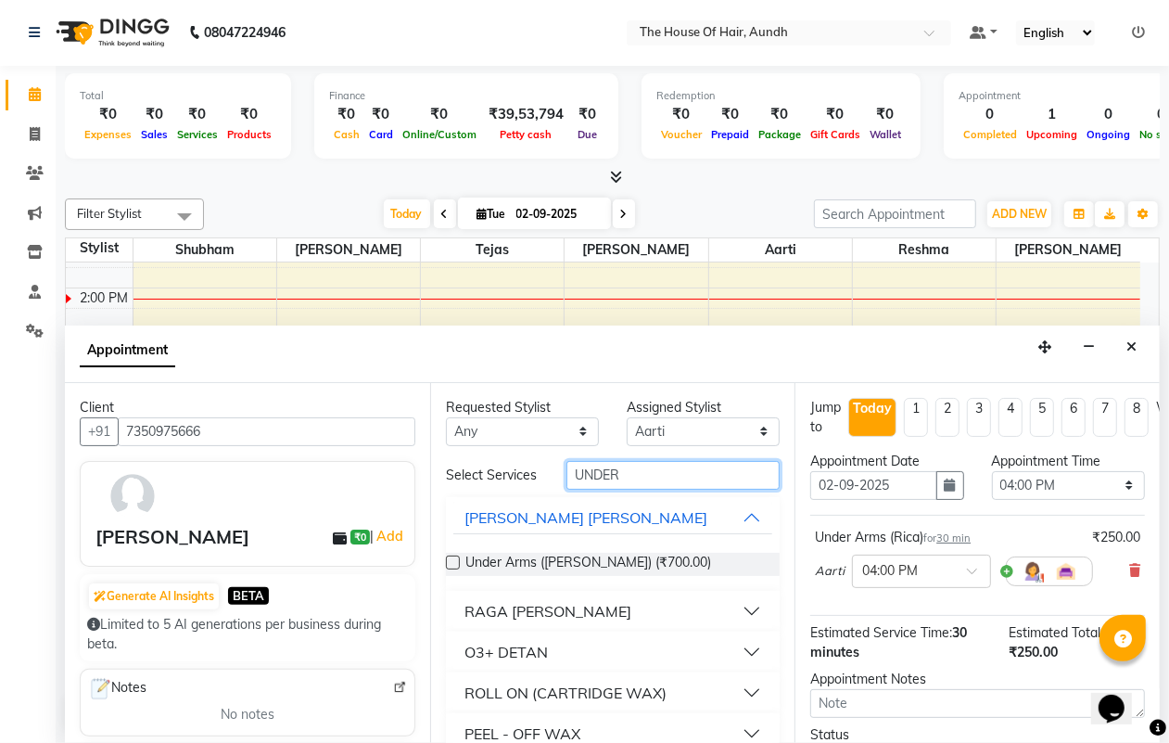
drag, startPoint x: 618, startPoint y: 479, endPoint x: 533, endPoint y: 473, distance: 84.6
click at [533, 473] on div "Select Services UNDER" at bounding box center [613, 475] width 363 height 29
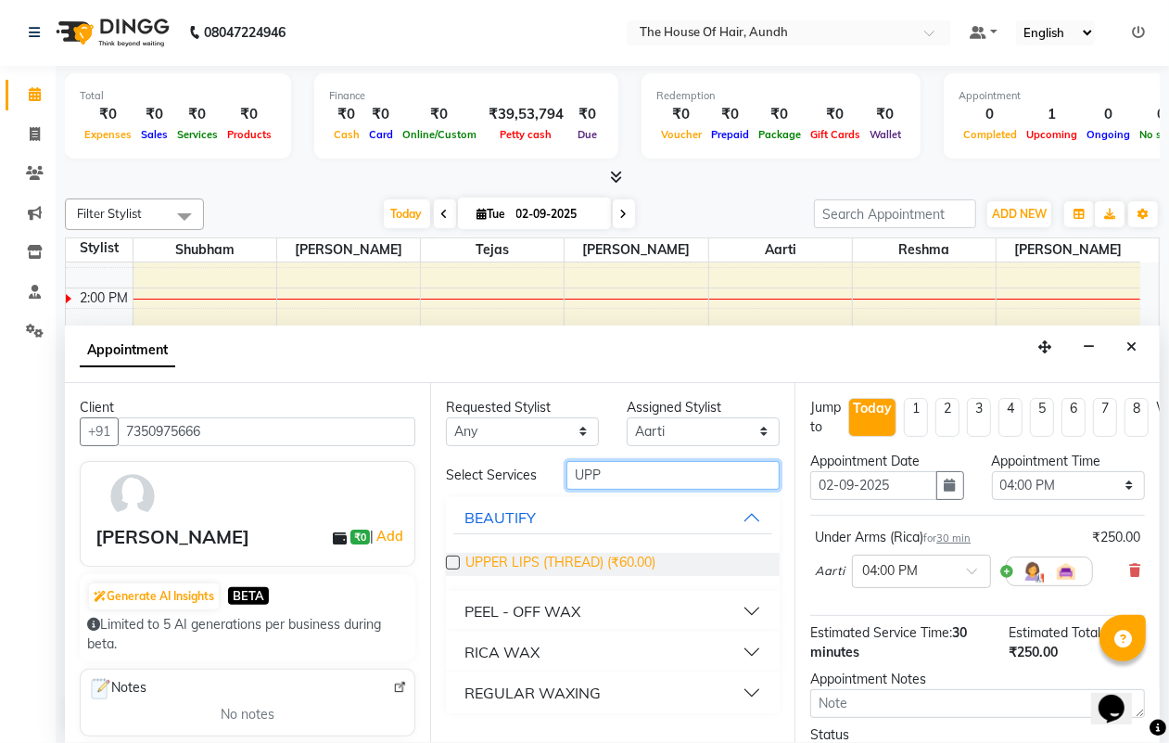
type input "UPP"
click at [566, 564] on span "UPPER LIPS (THREAD) (₹60.00)" at bounding box center [561, 564] width 190 height 23
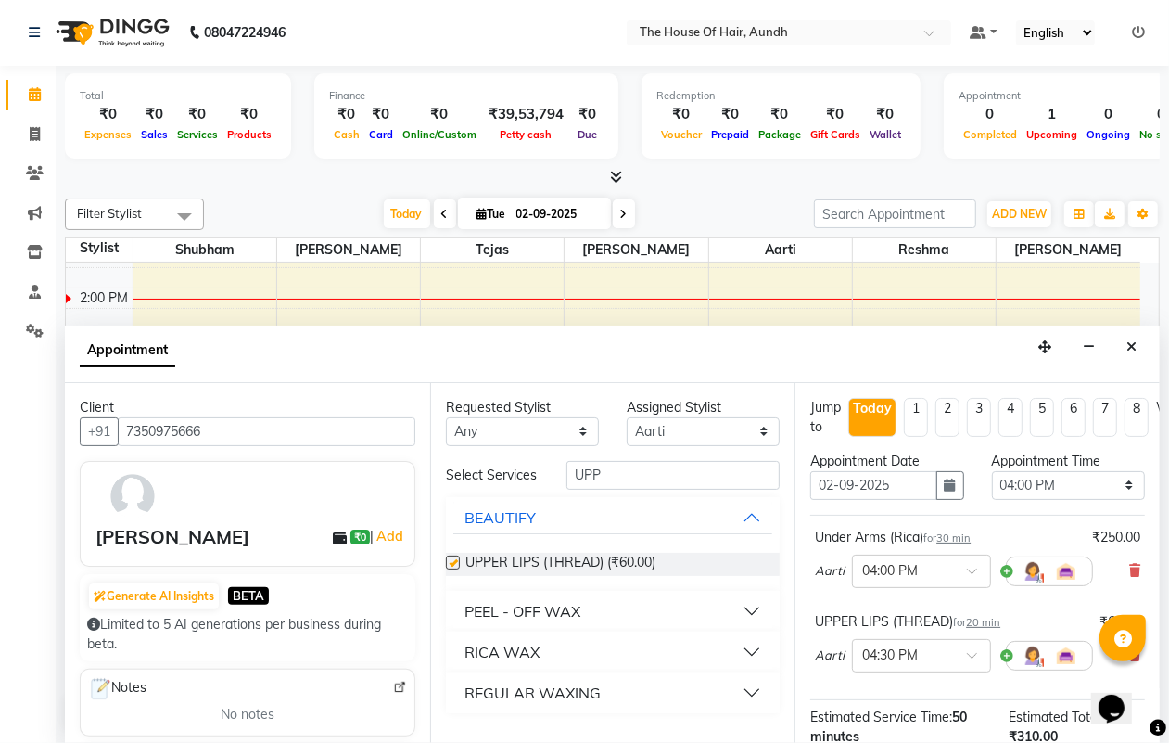
checkbox input "false"
click at [607, 465] on input "UPP" at bounding box center [673, 475] width 213 height 29
type input "U"
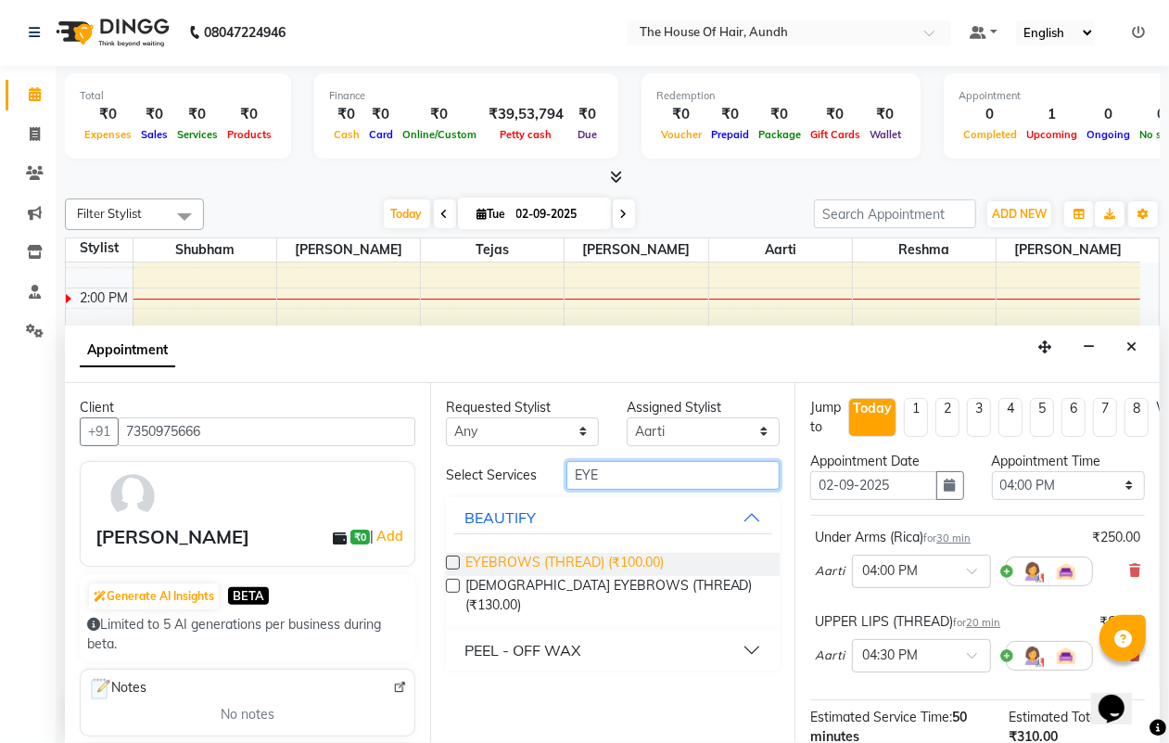
type input "EYE"
click at [578, 558] on span "EYEBROWS (THREAD) (₹100.00)" at bounding box center [565, 564] width 198 height 23
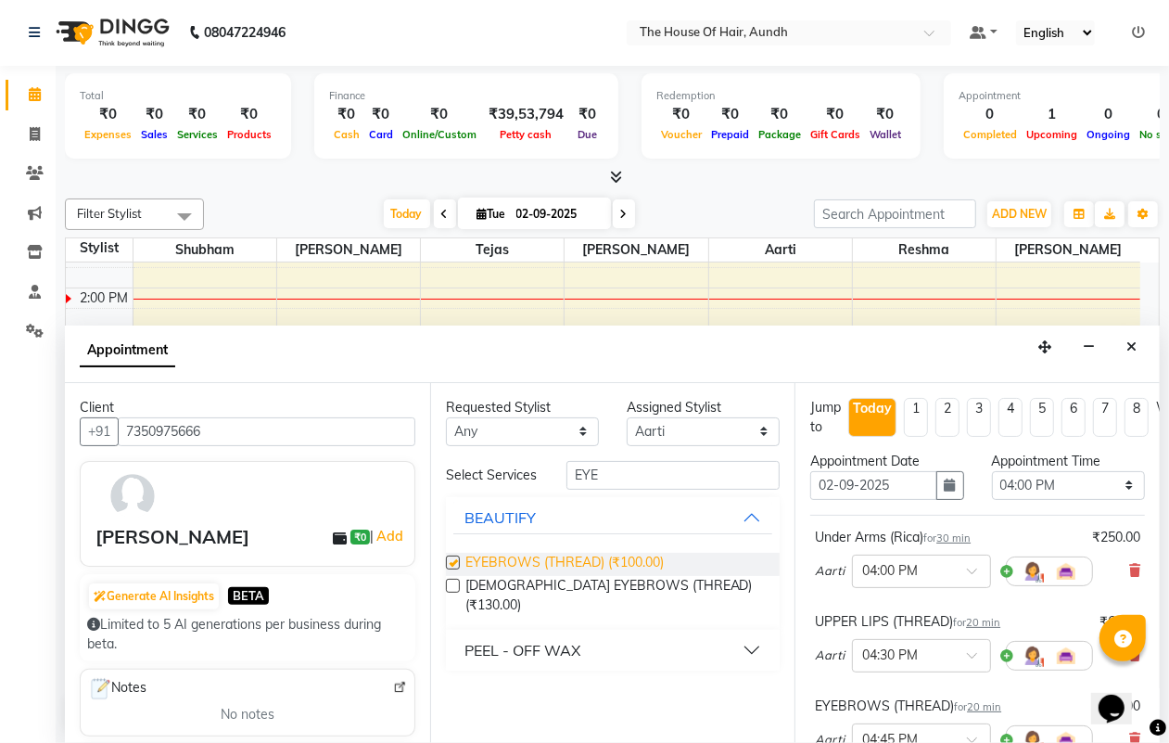
checkbox input "false"
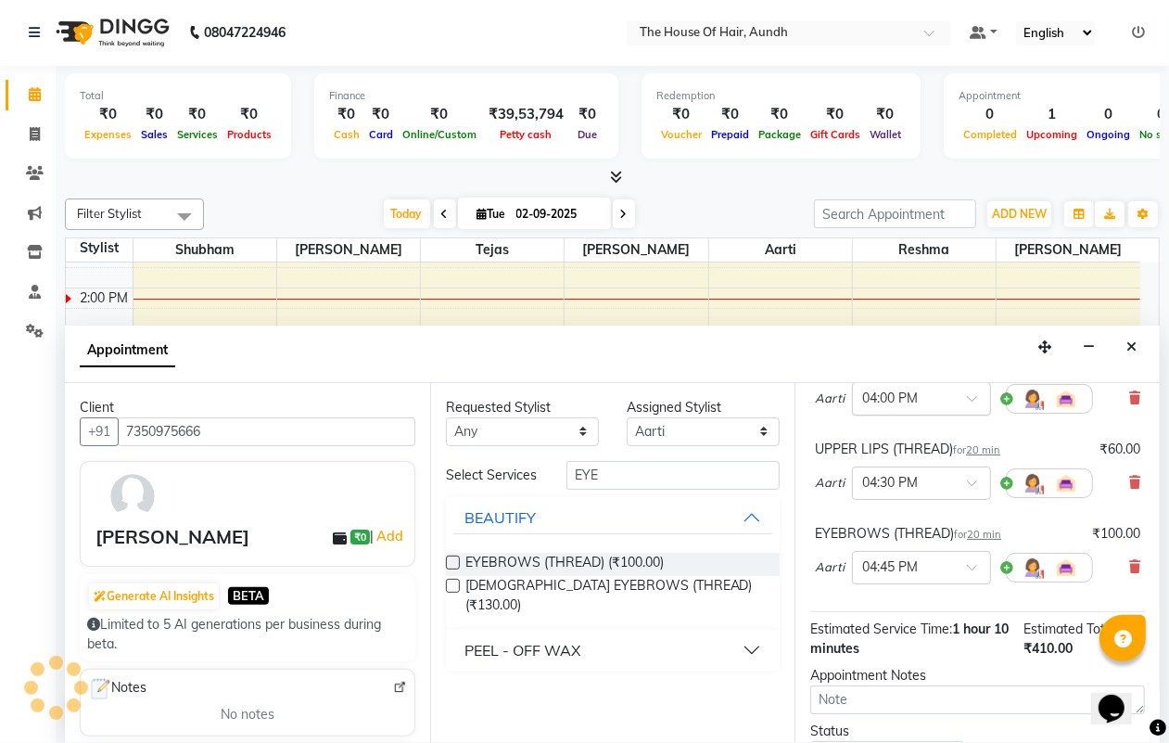
scroll to position [350, 0]
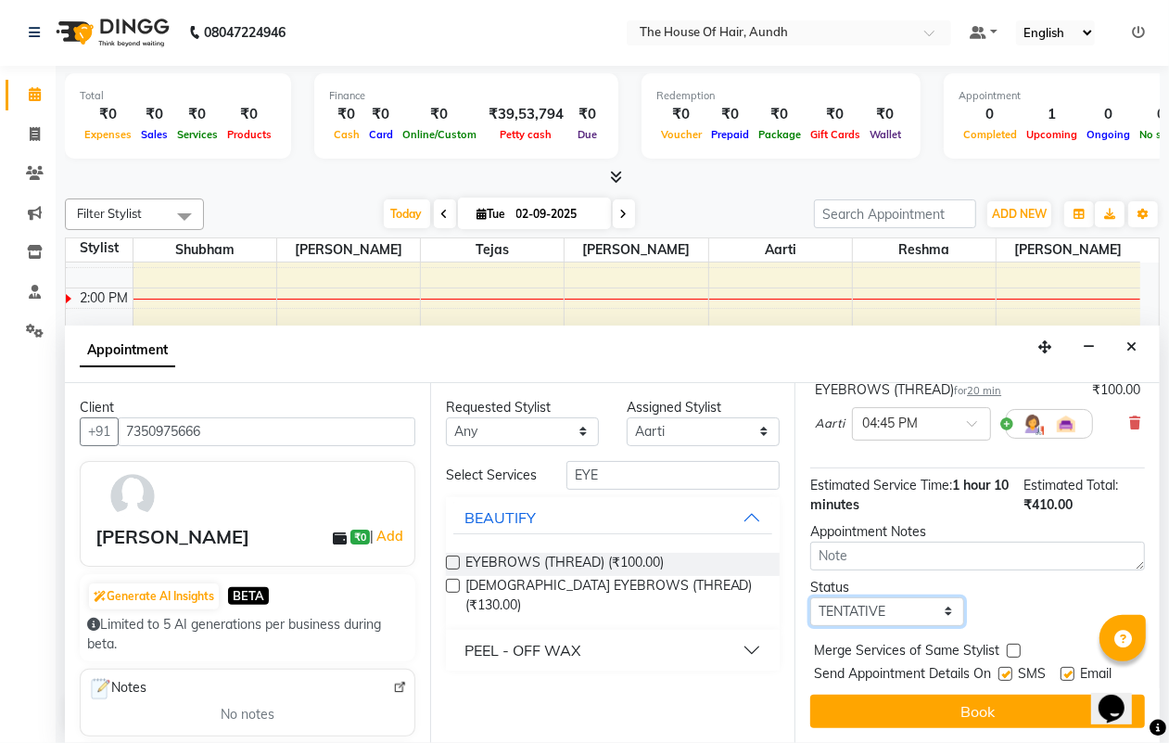
click at [915, 597] on select "Select TENTATIVE CONFIRM CHECK-IN UPCOMING" at bounding box center [887, 611] width 153 height 29
select select "upcoming"
click at [811, 597] on select "Select TENTATIVE CONFIRM CHECK-IN UPCOMING" at bounding box center [887, 611] width 153 height 29
click at [1014, 644] on label at bounding box center [1014, 651] width 14 height 14
click at [1014, 646] on input "checkbox" at bounding box center [1013, 652] width 12 height 12
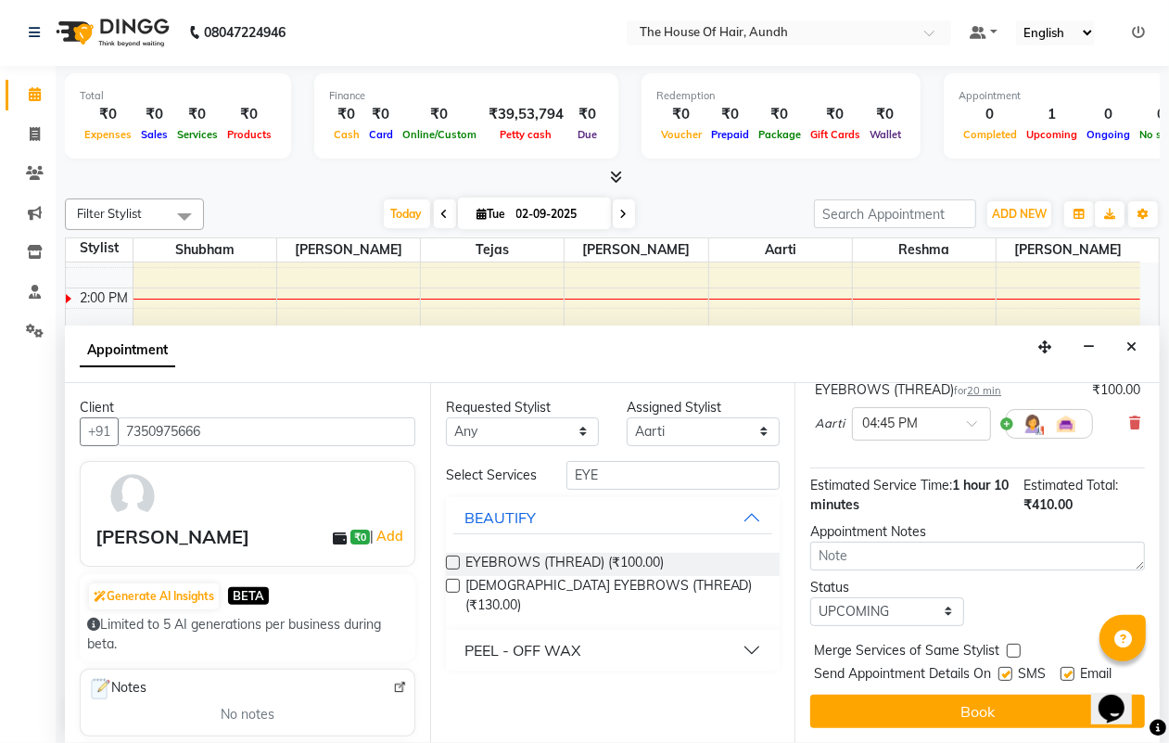
checkbox input "true"
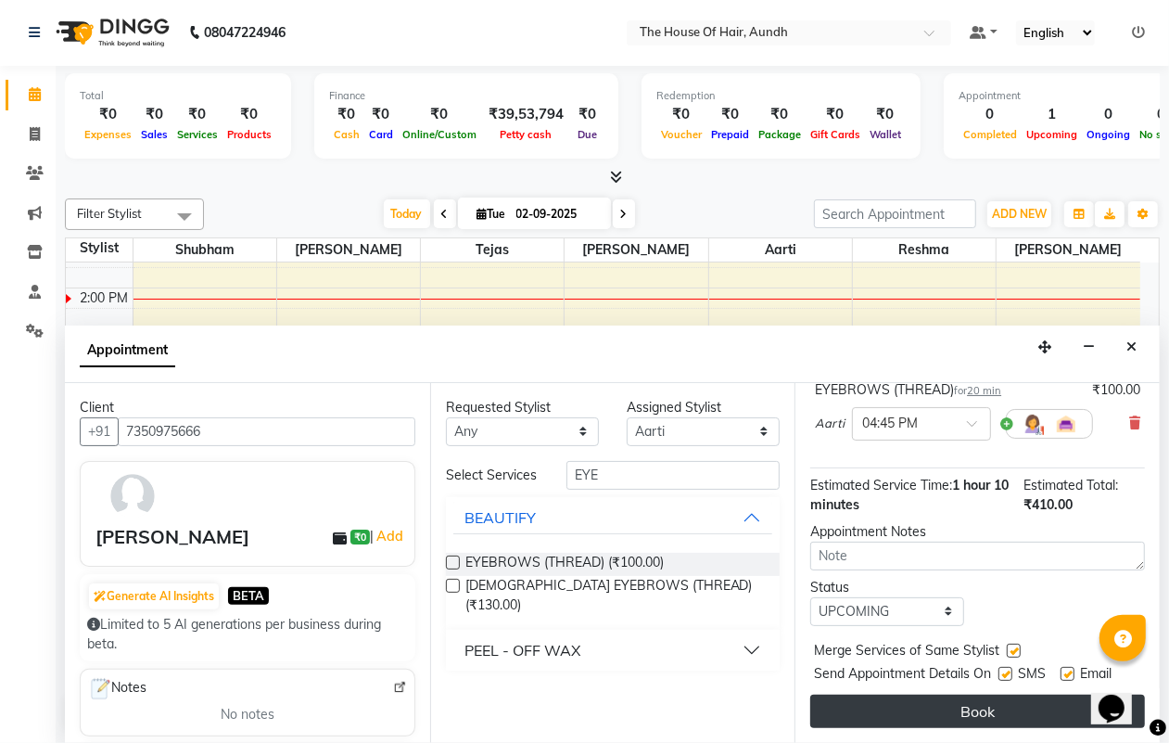
click at [963, 695] on button "Book" at bounding box center [978, 711] width 335 height 33
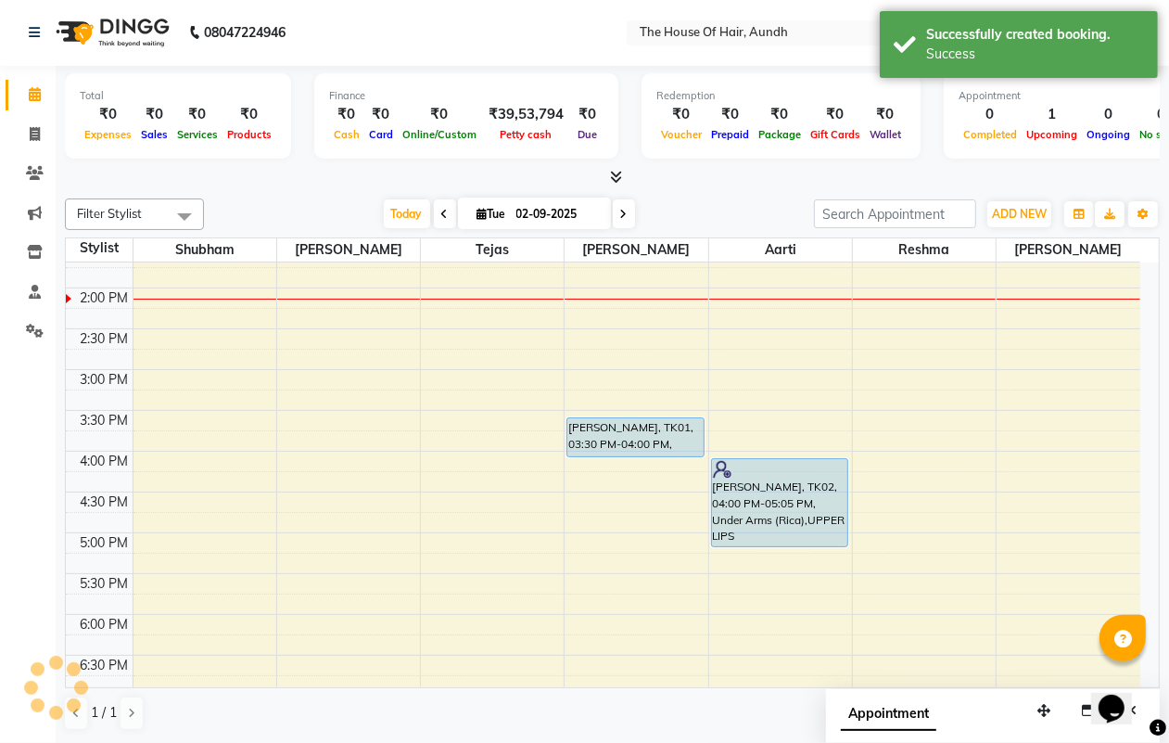
scroll to position [0, 0]
